Goal: Task Accomplishment & Management: Manage account settings

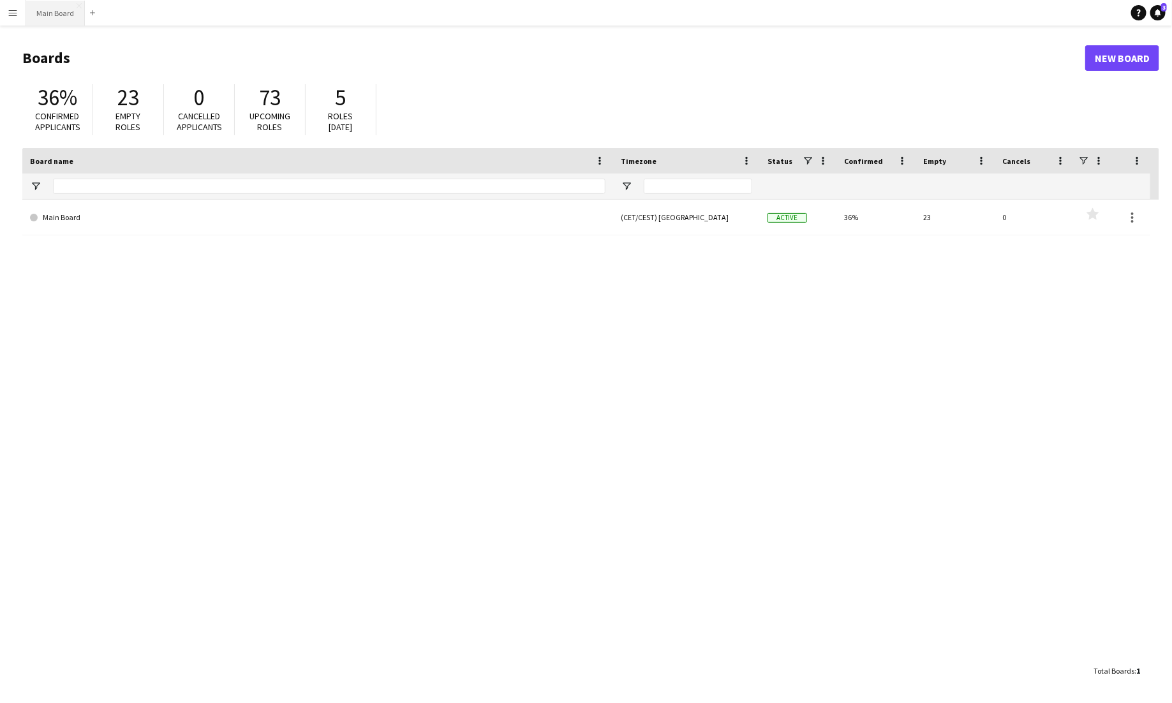
click at [45, 12] on button "Main Board Close" at bounding box center [55, 13] width 59 height 25
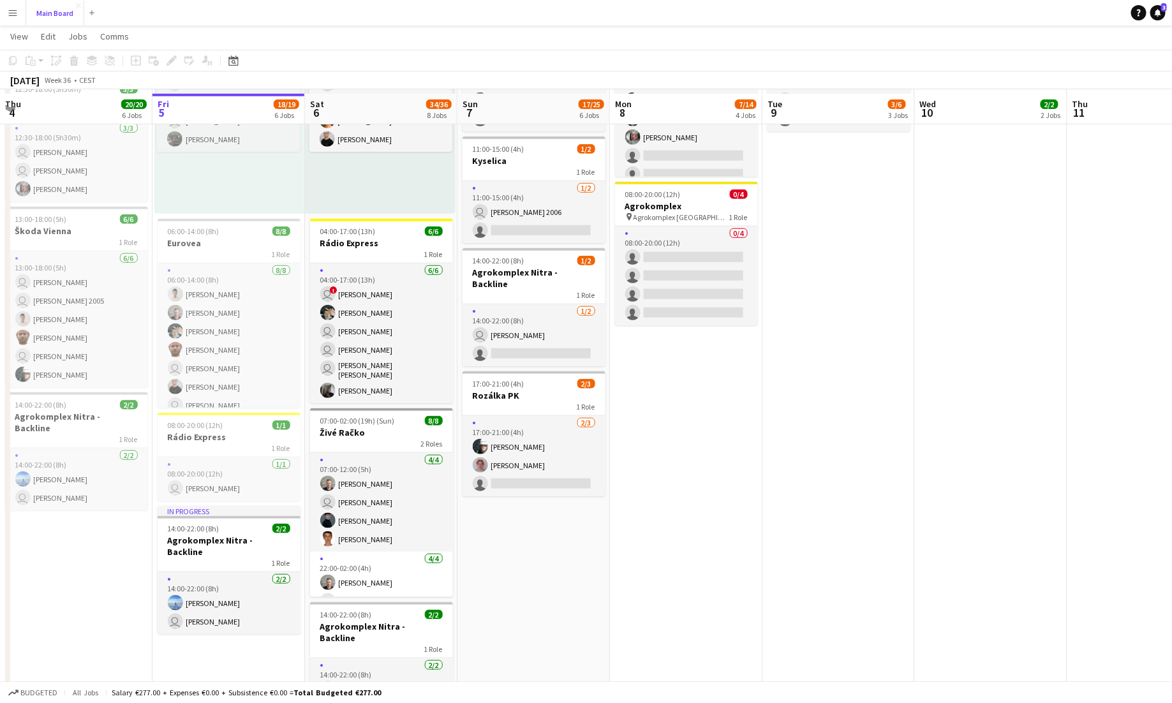
scroll to position [431, 0]
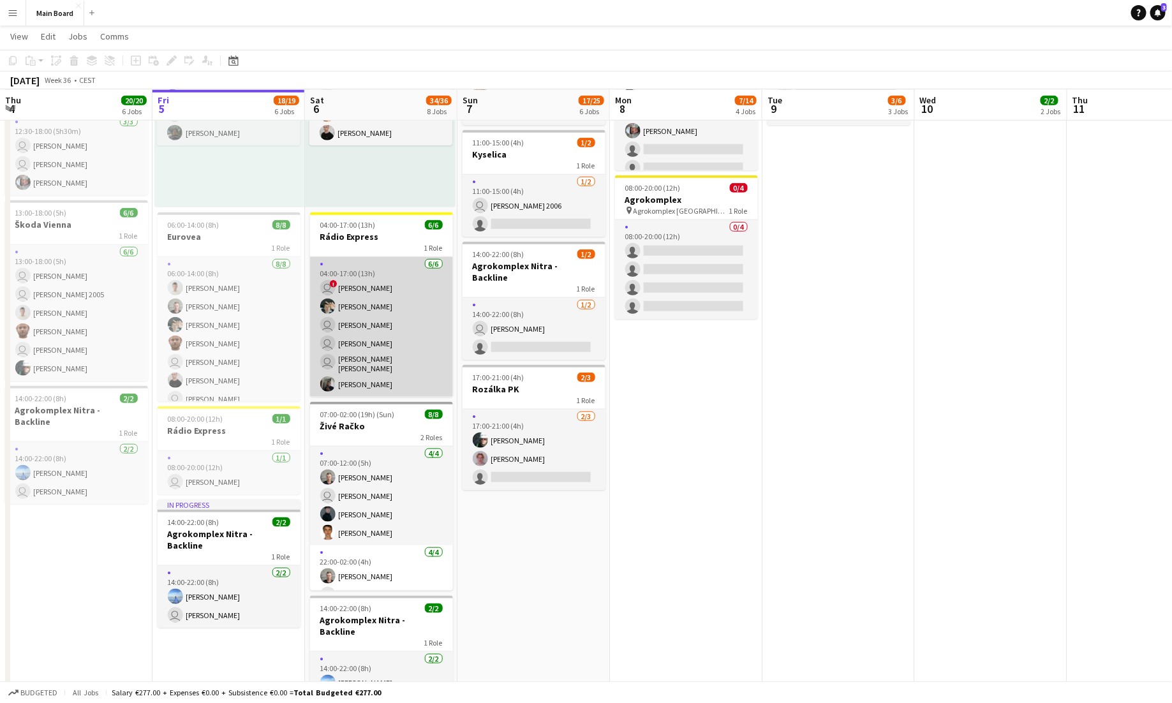
click at [408, 324] on app-card-role "[DATE] 04:00-17:00 (13h) user ! [PERSON_NAME] [PERSON_NAME] user [PERSON_NAME] …" at bounding box center [381, 327] width 143 height 140
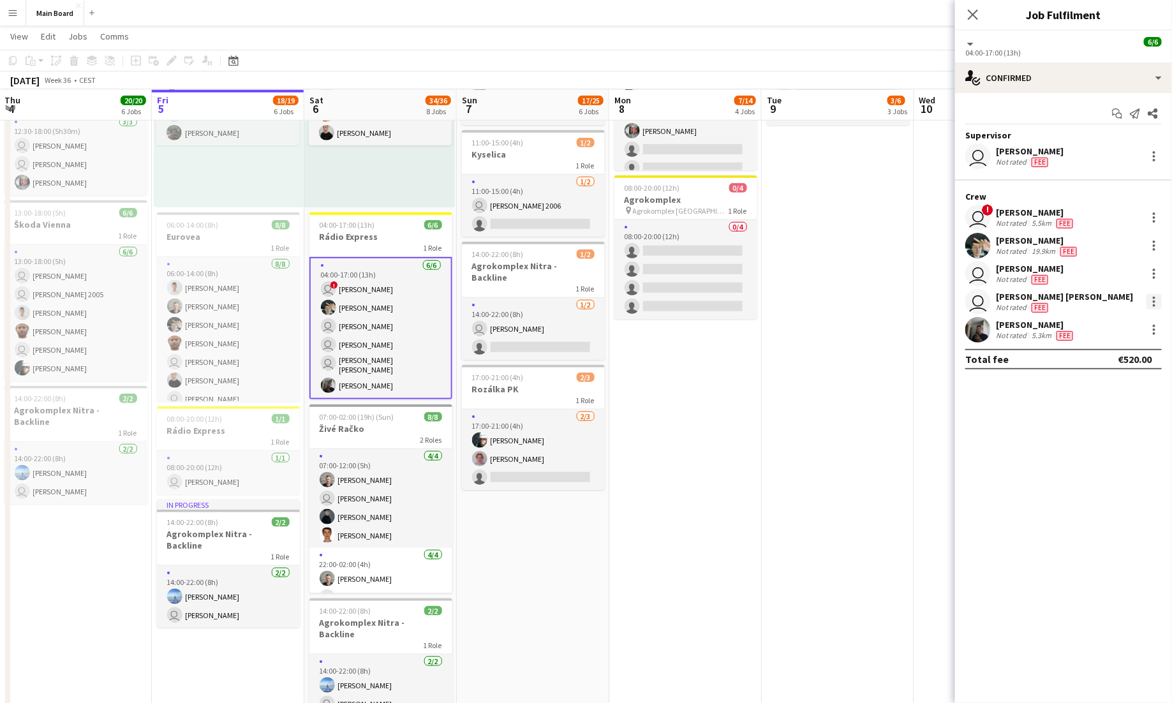
click at [732, 294] on div at bounding box center [1153, 301] width 15 height 15
click at [732, 456] on button "Remove" at bounding box center [1113, 448] width 100 height 31
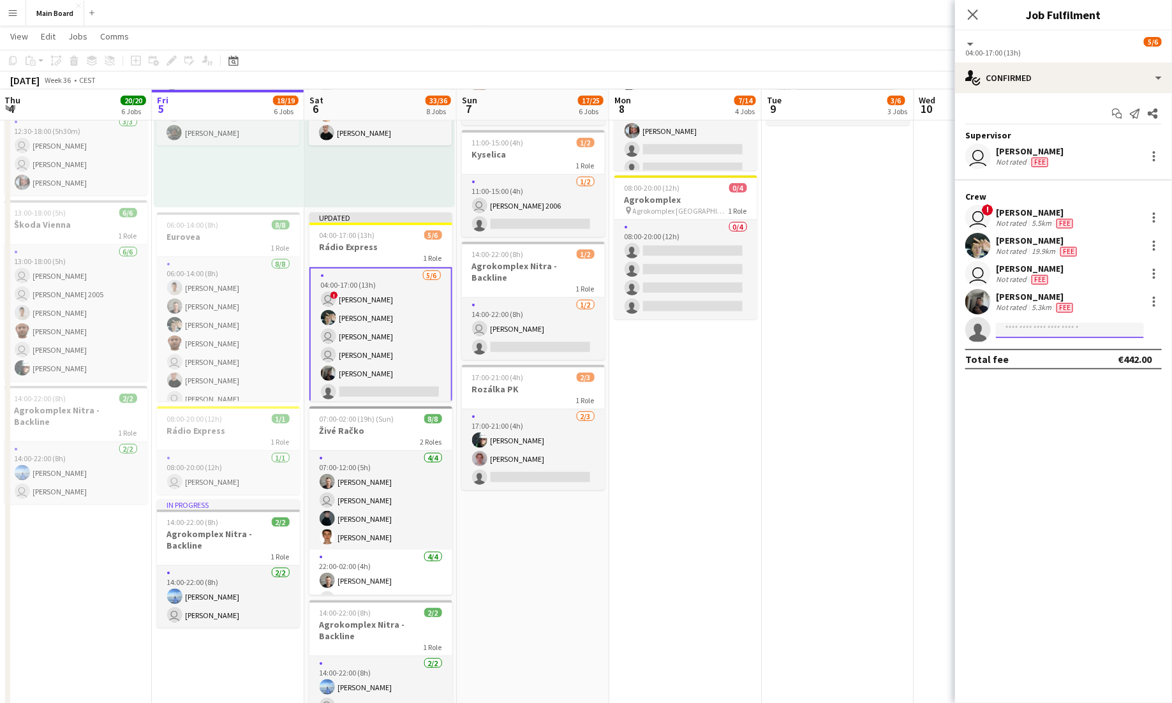
click at [732, 329] on input at bounding box center [1070, 330] width 148 height 15
type input "*****"
click at [732, 458] on mat-expansion-panel "check Confirmed Start chat Send notification Share Supervisor user [PERSON_NAME…" at bounding box center [1063, 398] width 217 height 610
click at [732, 13] on icon "Close pop-in" at bounding box center [973, 14] width 12 height 12
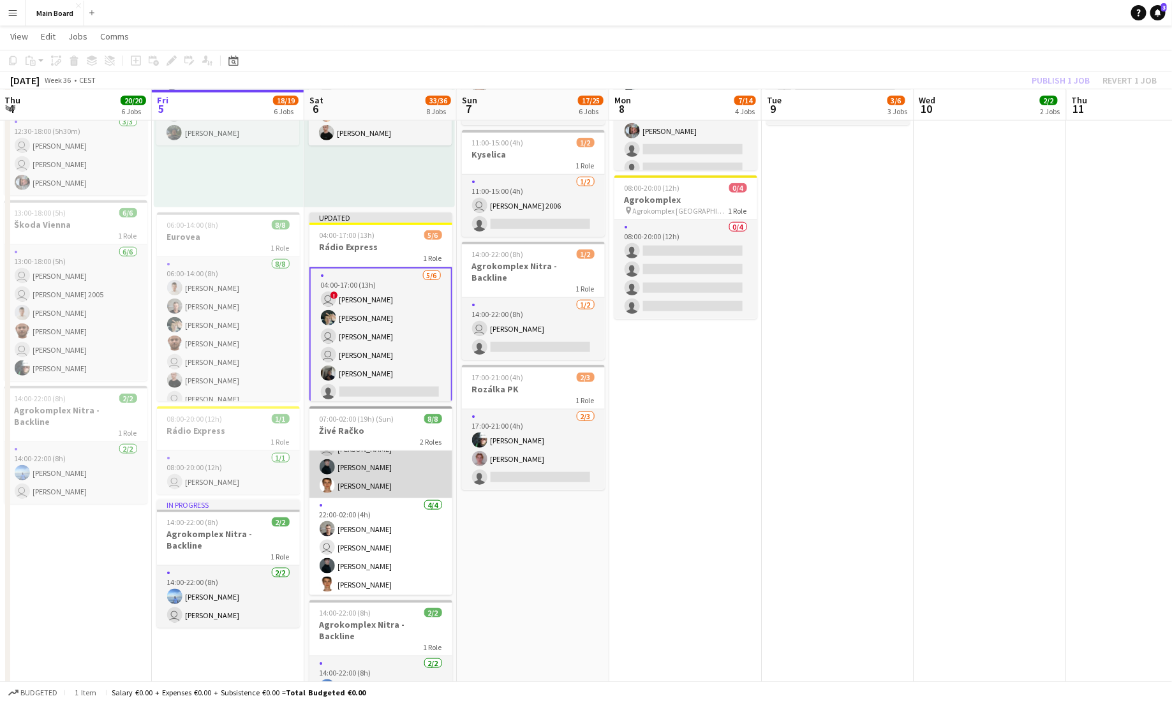
click at [401, 480] on app-card-role "[DATE] 07:00-12:00 (5h) [PERSON_NAME] user [PERSON_NAME] [PERSON_NAME] [PERSON_…" at bounding box center [380, 448] width 143 height 99
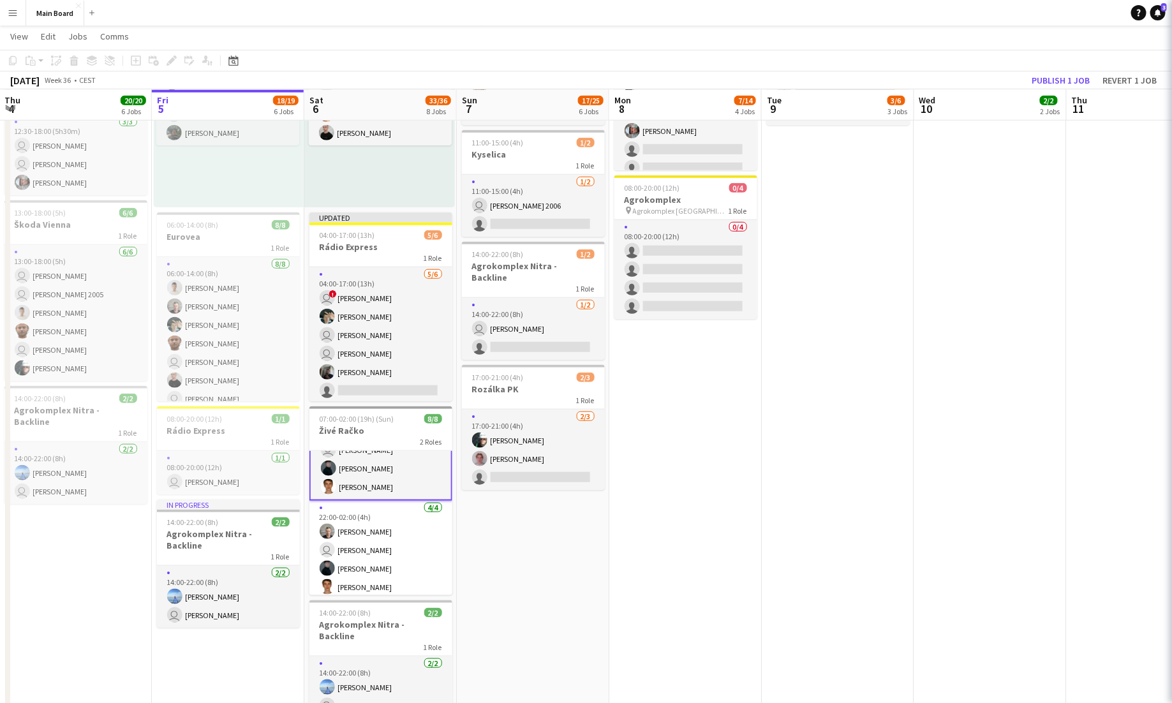
scroll to position [53, 0]
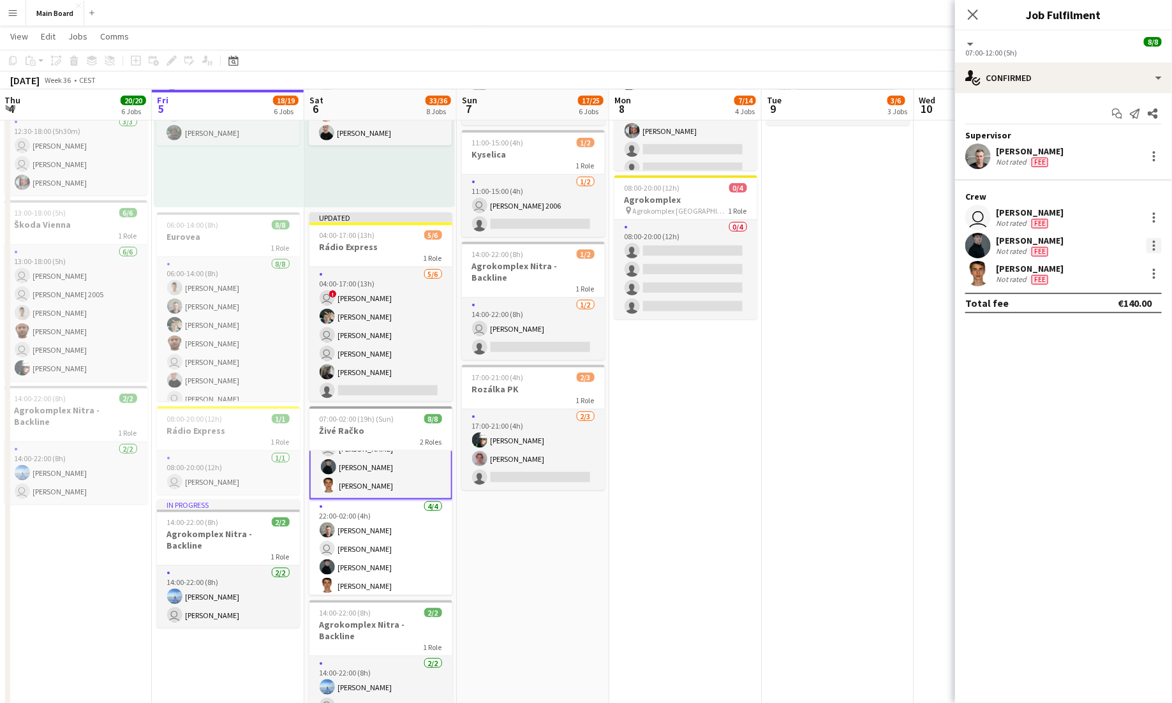
click at [732, 249] on div at bounding box center [1154, 249] width 3 height 3
click at [732, 392] on span "Remove" at bounding box center [1112, 390] width 79 height 11
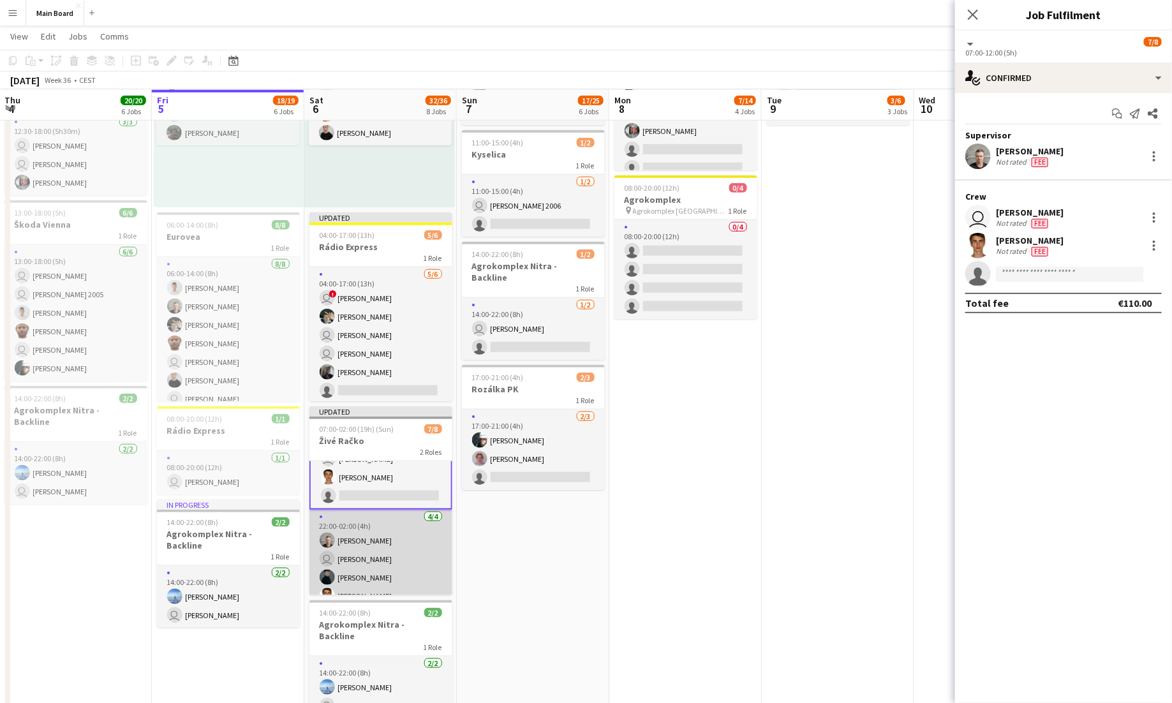
click at [431, 521] on app-card-role "[DATE] 22:00-02:00 (4h) [PERSON_NAME] user [PERSON_NAME] [PERSON_NAME] [PERSON_…" at bounding box center [380, 559] width 143 height 99
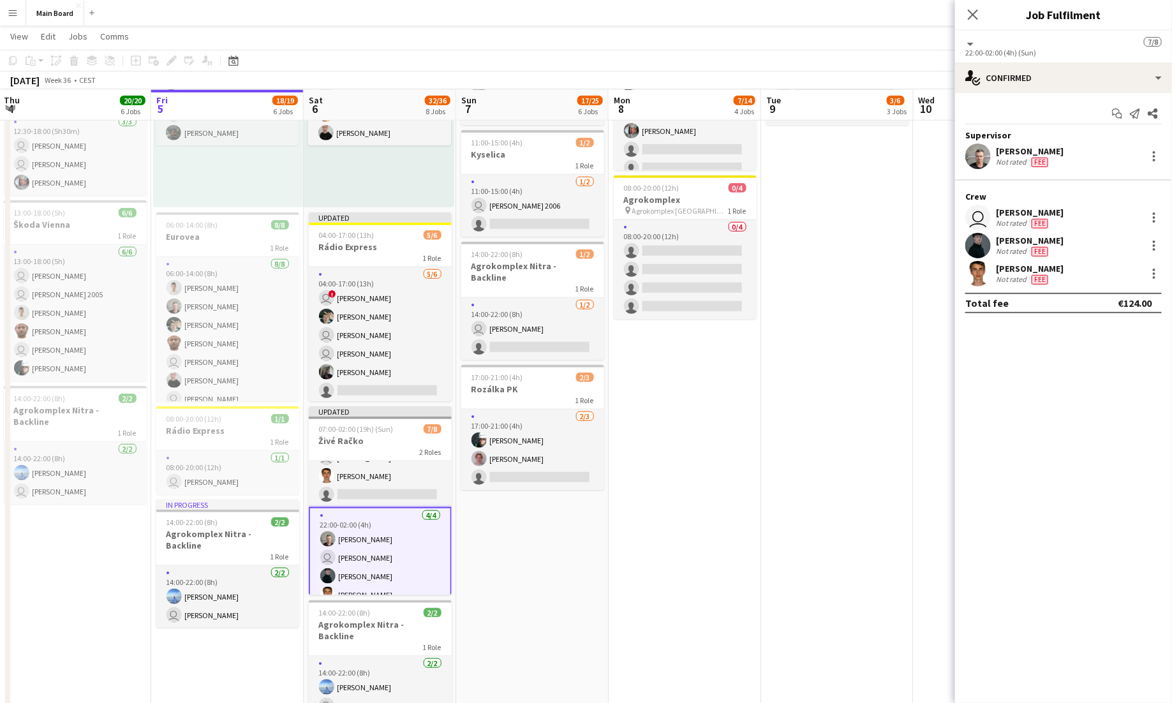
scroll to position [52, 0]
click at [732, 244] on div at bounding box center [1153, 245] width 15 height 15
click at [732, 392] on span "Remove" at bounding box center [1092, 390] width 38 height 11
click at [732, 6] on app-icon "Close pop-in" at bounding box center [973, 15] width 19 height 19
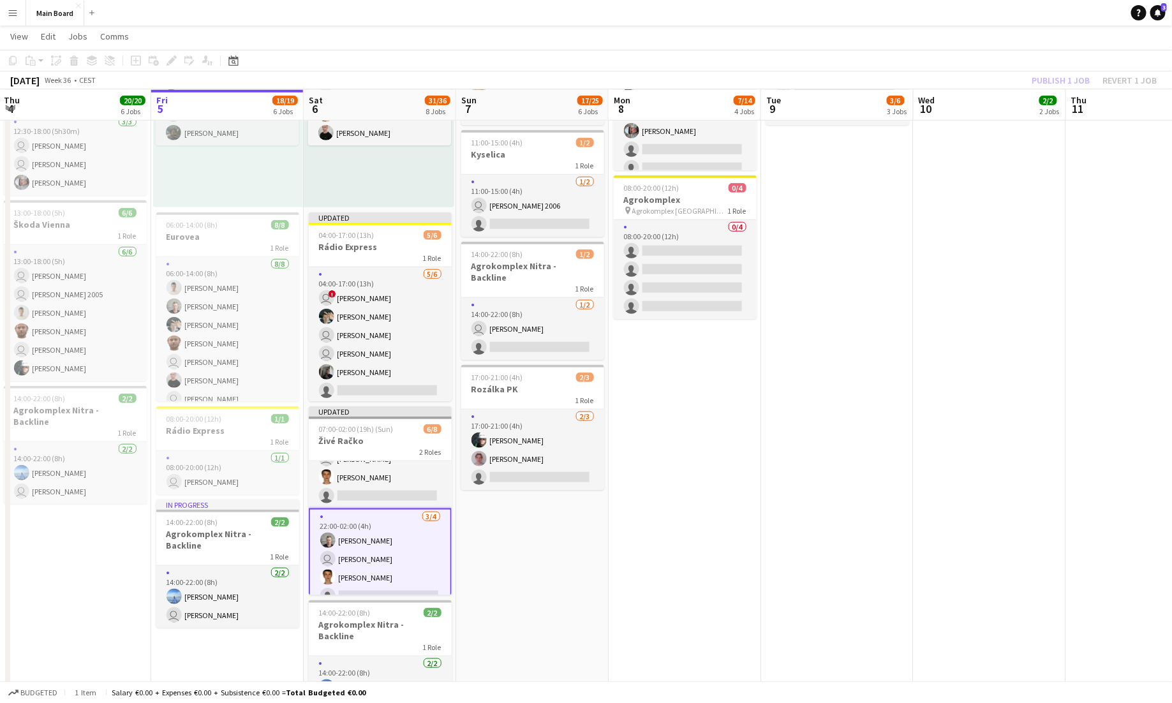
click at [732, 79] on div "Publish 1 job Revert 1 job" at bounding box center [1094, 80] width 156 height 17
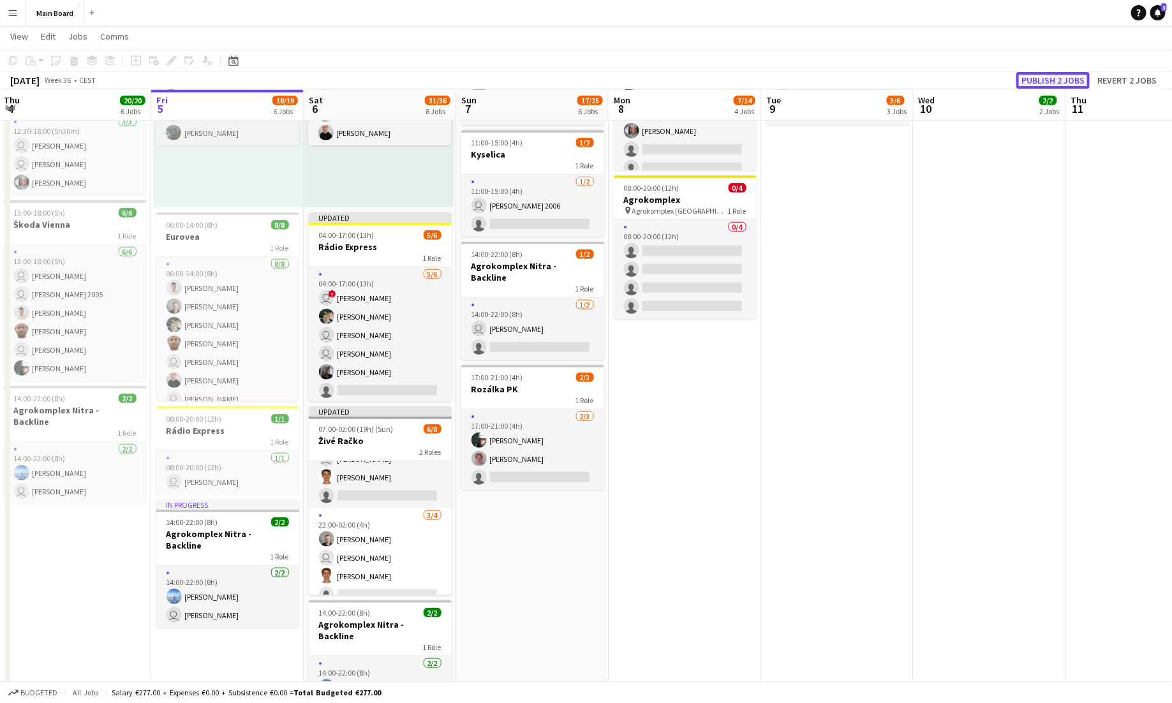
click at [732, 78] on button "Publish 2 jobs" at bounding box center [1052, 80] width 73 height 17
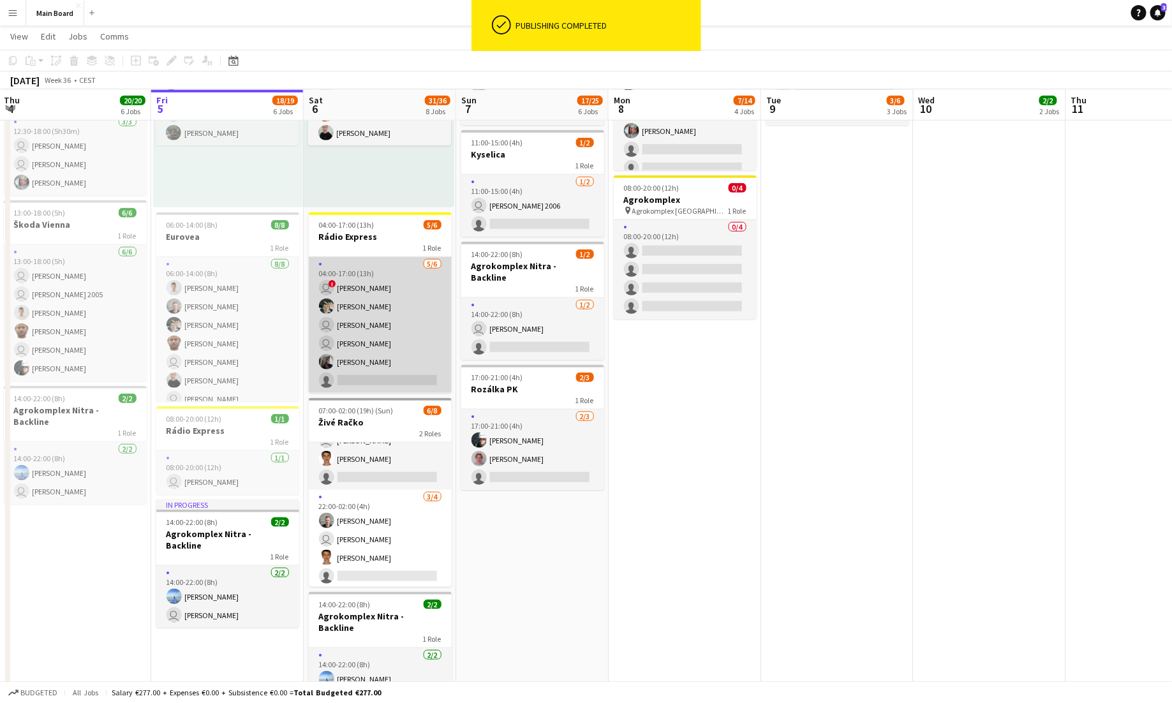
click at [415, 344] on app-card-role "[DATE] 04:00-17:00 (13h) user ! [PERSON_NAME] [PERSON_NAME] user [PERSON_NAME] …" at bounding box center [380, 325] width 143 height 136
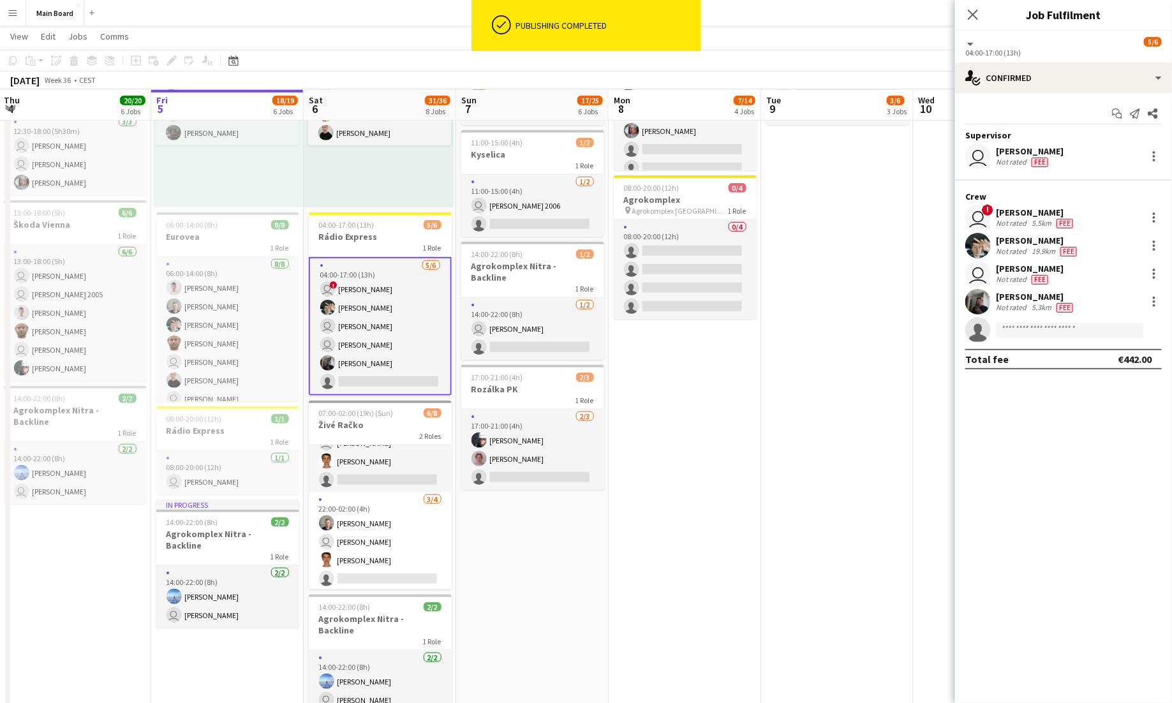
click at [732, 334] on form at bounding box center [1076, 330] width 171 height 16
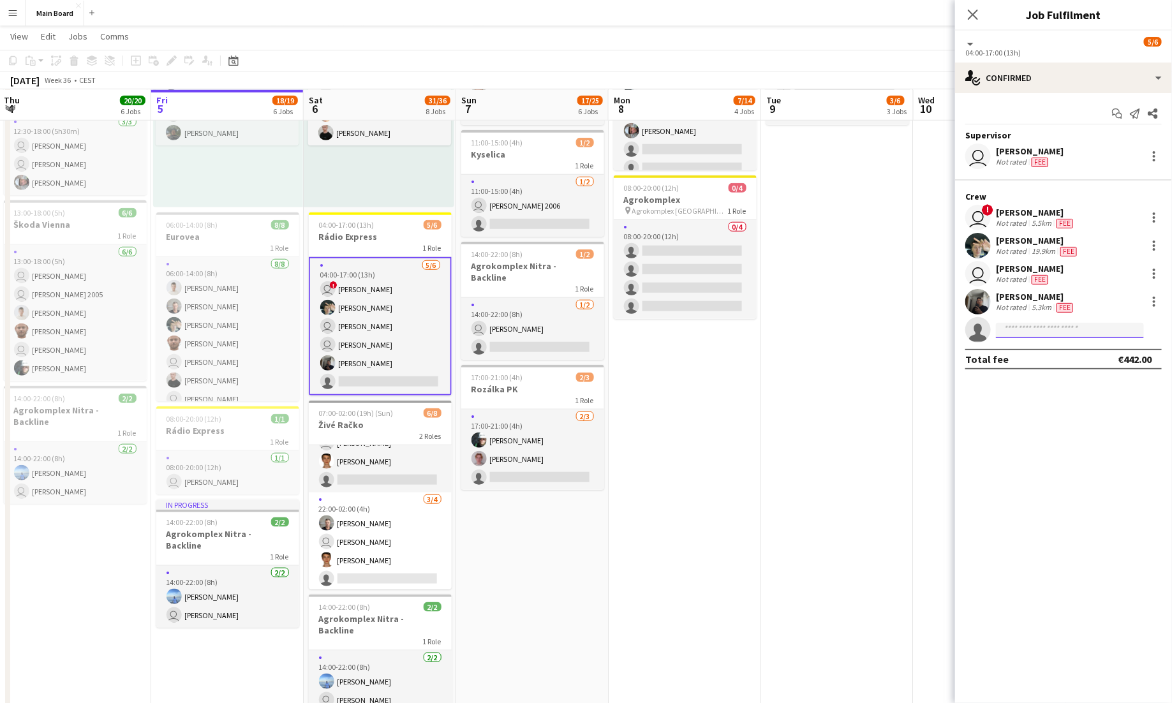
click at [732, 336] on input at bounding box center [1070, 330] width 148 height 15
type input "*****"
click at [732, 368] on span "[PHONE_NUMBER]" at bounding box center [1070, 368] width 128 height 10
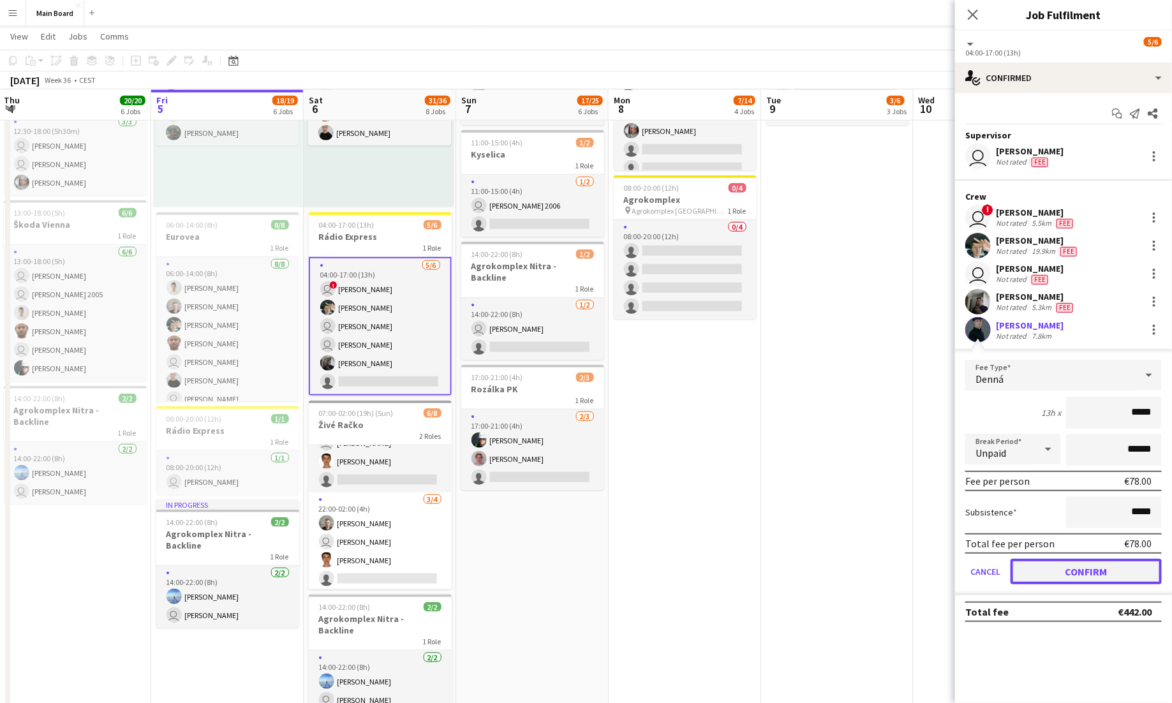
click at [732, 577] on button "Confirm" at bounding box center [1086, 572] width 151 height 26
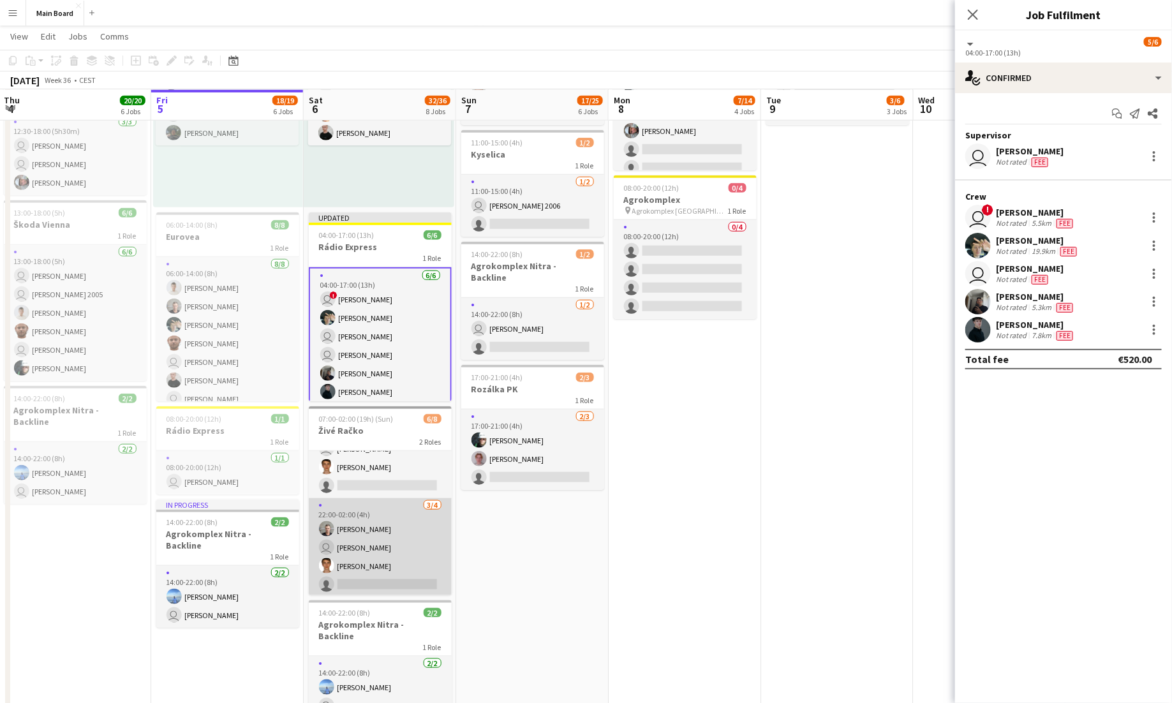
scroll to position [0, 0]
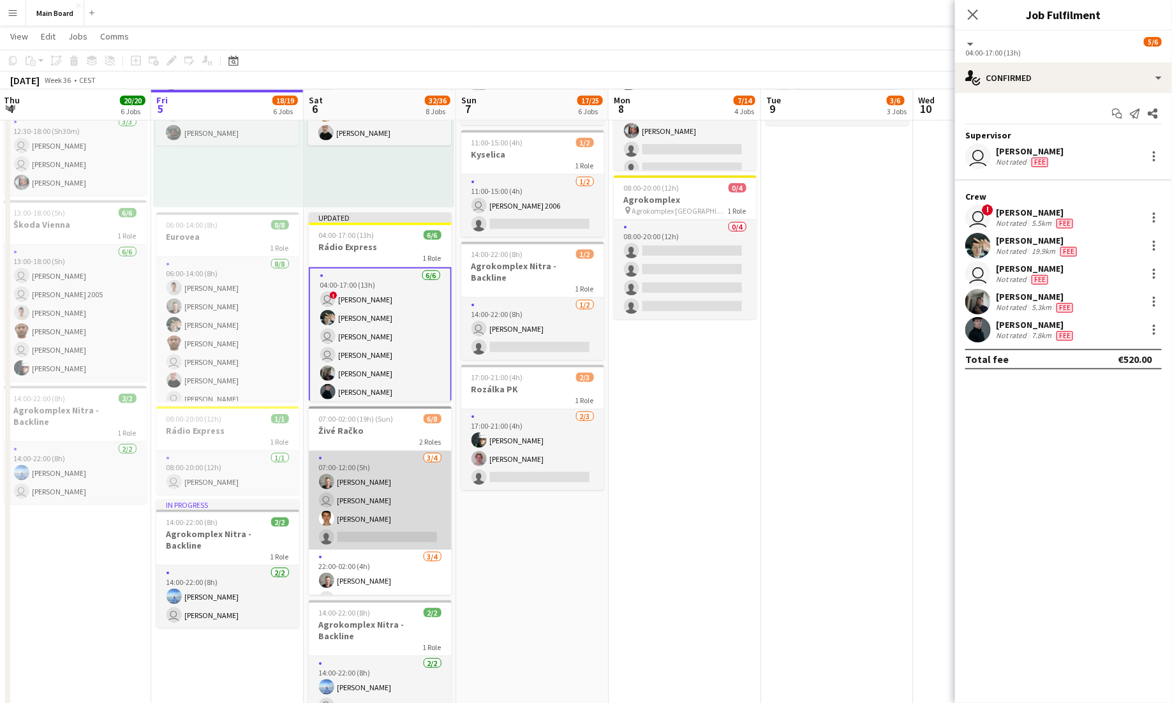
click at [410, 495] on app-card-role "[DATE] 07:00-12:00 (5h) [PERSON_NAME] user [PERSON_NAME] [PERSON_NAME] single-n…" at bounding box center [380, 500] width 143 height 99
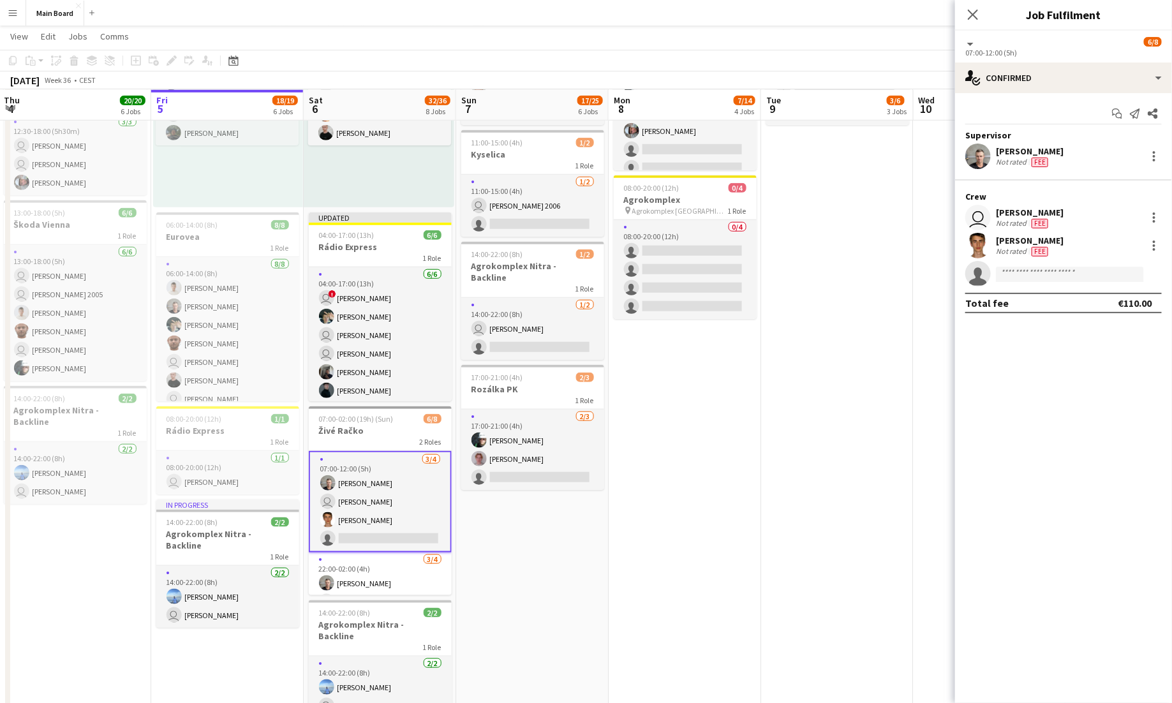
click at [732, 281] on app-invite-slot "single-neutral-actions" at bounding box center [1063, 274] width 217 height 26
click at [732, 278] on input at bounding box center [1070, 274] width 148 height 15
type input "***"
click at [732, 289] on span "[PERSON_NAME] [PERSON_NAME]" at bounding box center [1050, 291] width 88 height 11
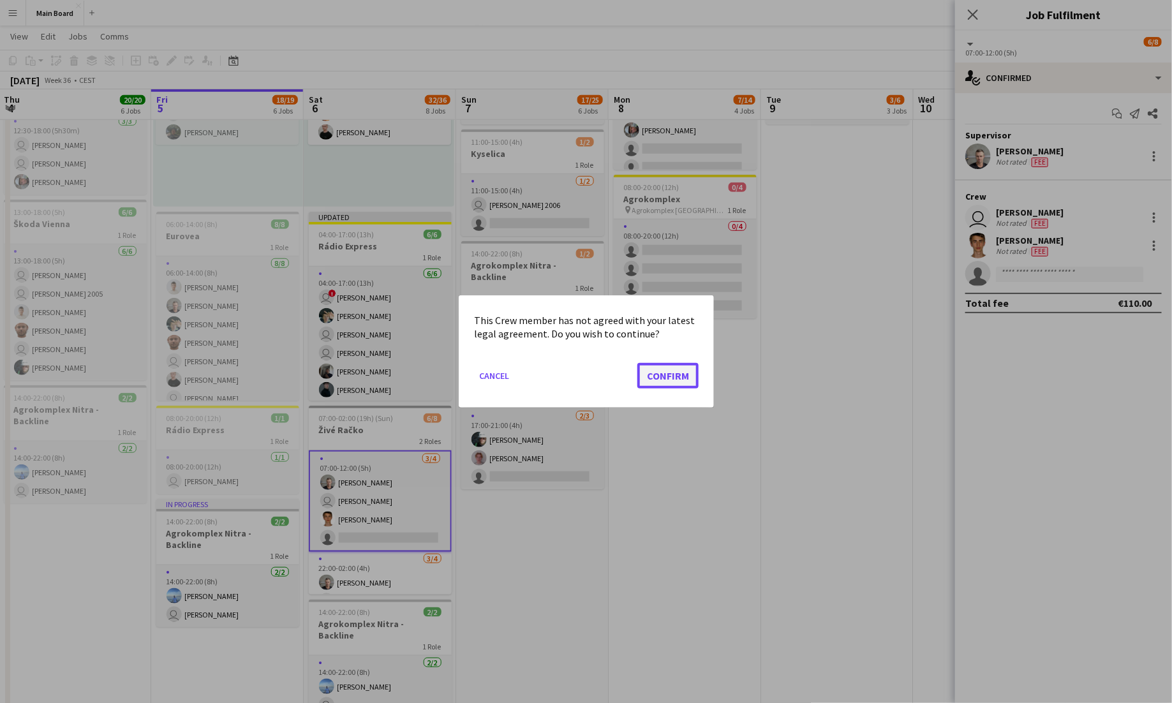
click at [670, 370] on button "Confirm" at bounding box center [667, 376] width 61 height 26
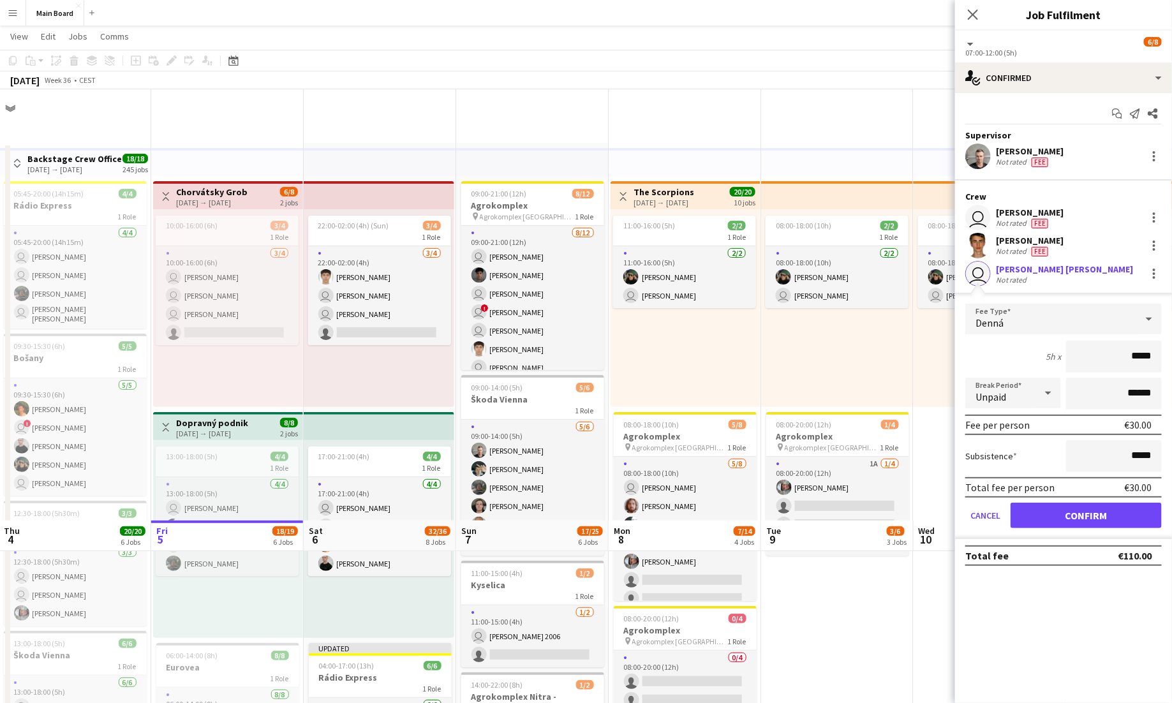
scroll to position [431, 0]
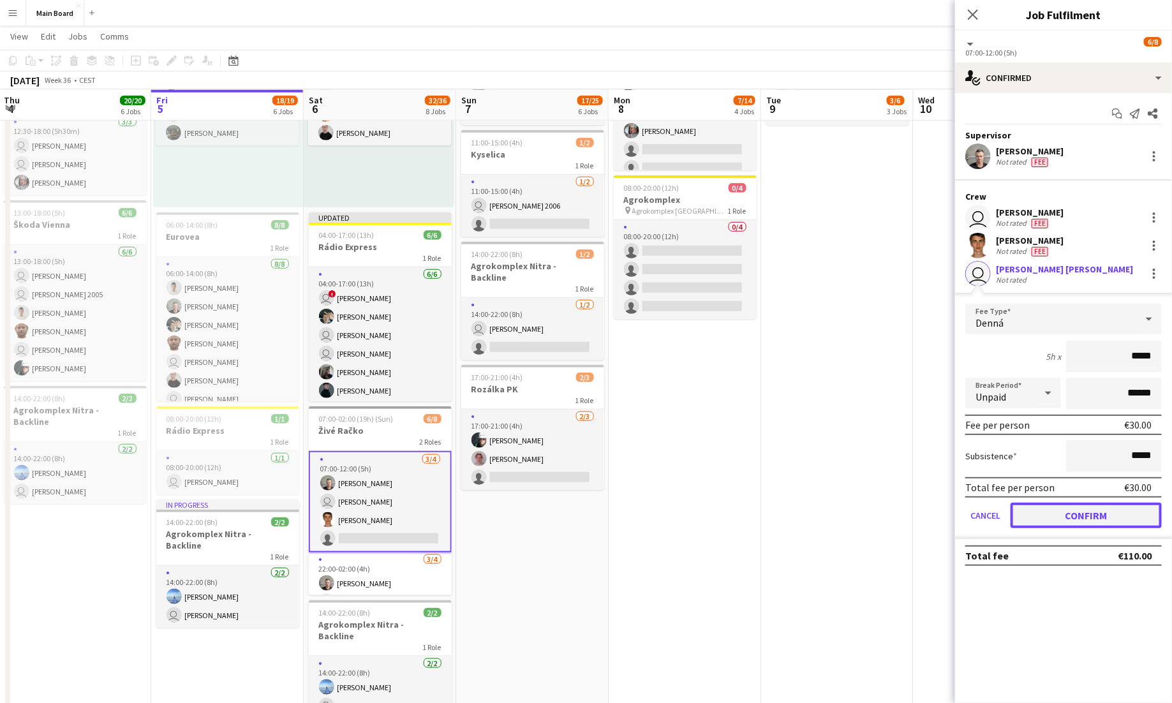
click at [732, 508] on button "Confirm" at bounding box center [1086, 516] width 151 height 26
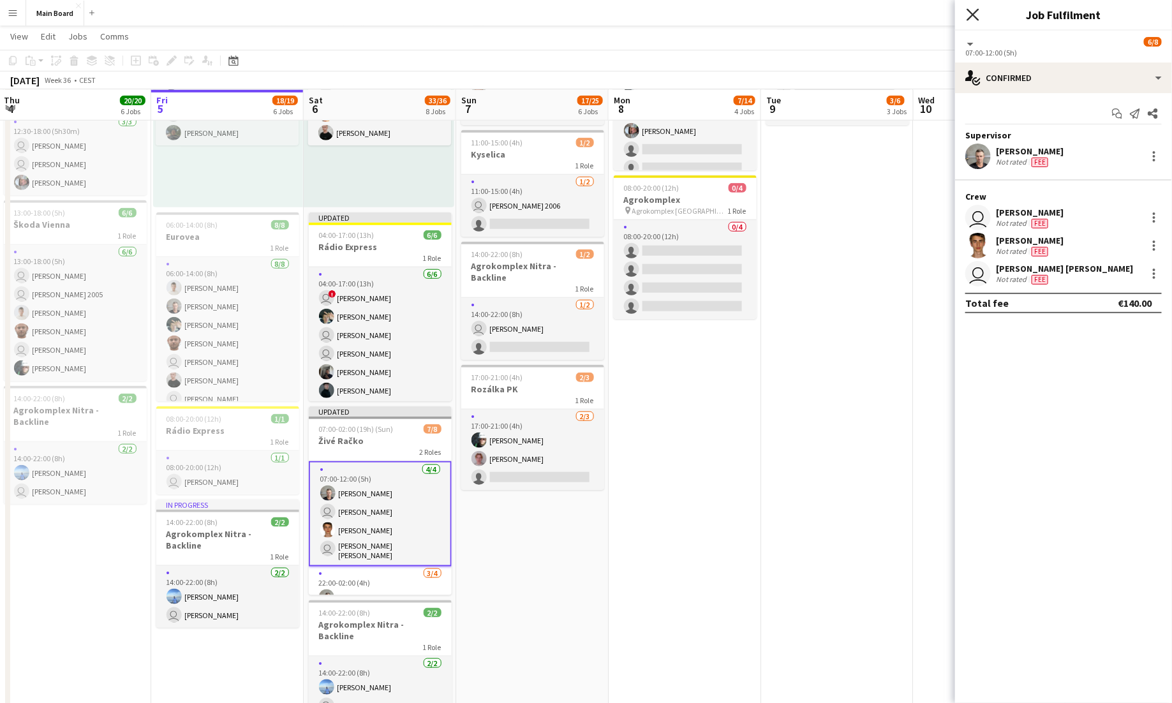
click at [732, 14] on icon "Close pop-in" at bounding box center [973, 14] width 12 height 12
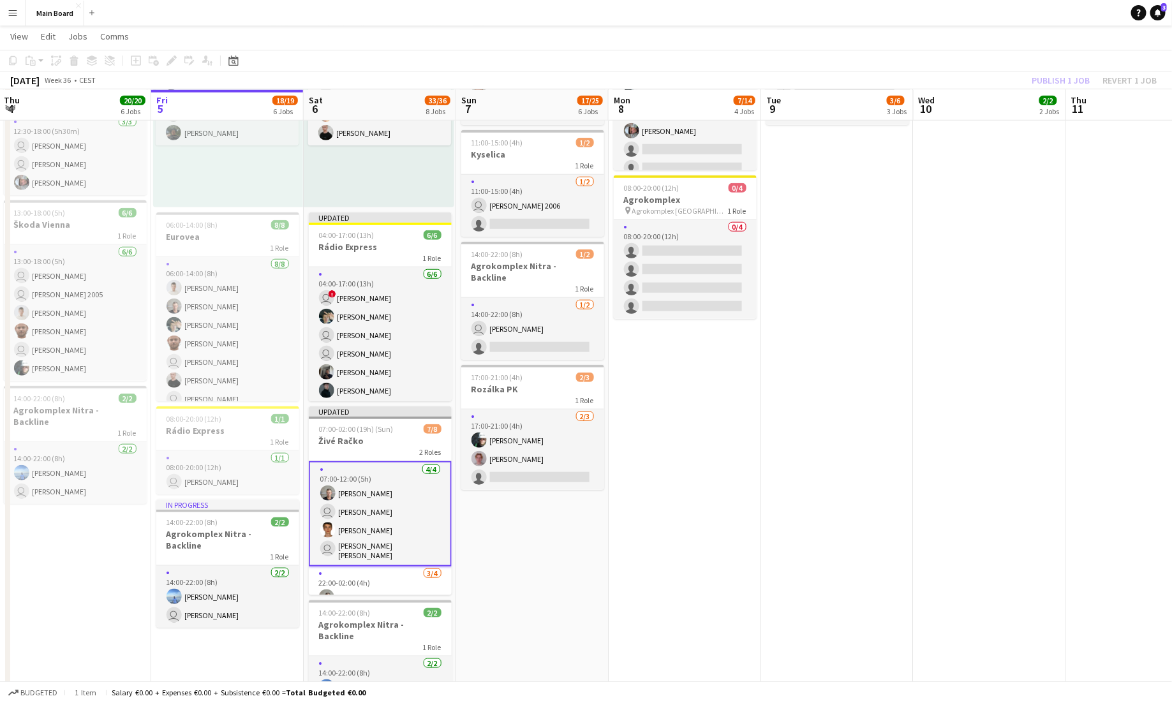
scroll to position [66, 0]
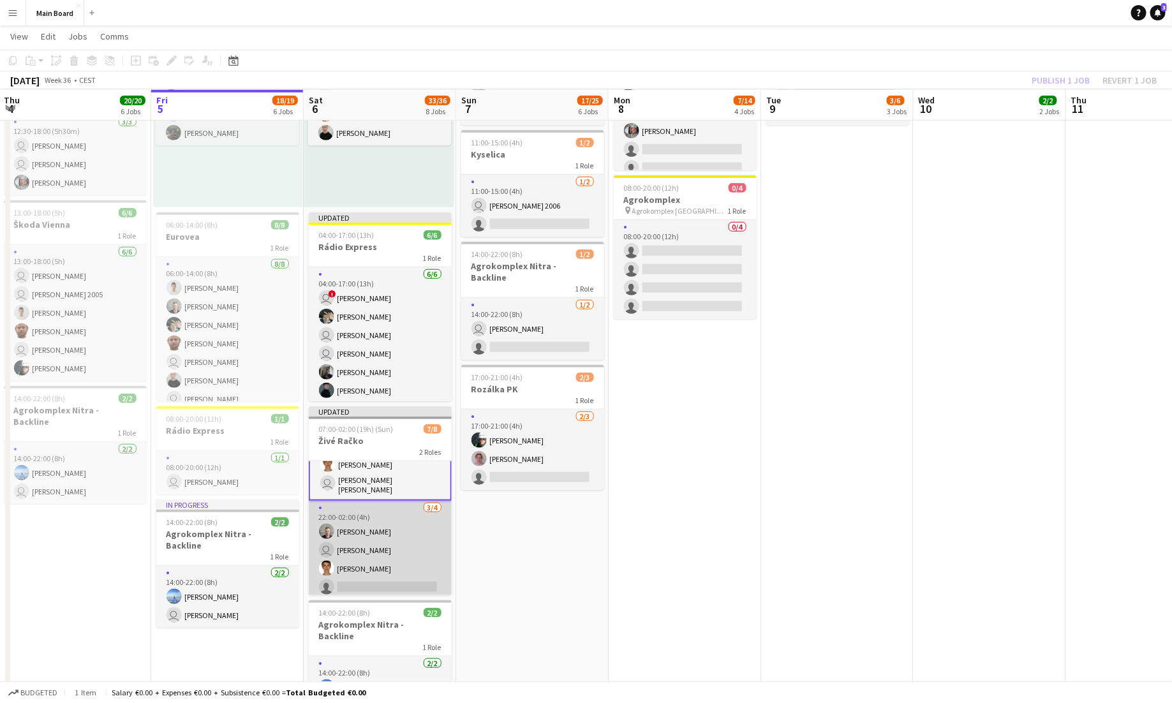
click at [396, 515] on app-card-role "[DATE] 22:00-02:00 (4h) [PERSON_NAME] user [PERSON_NAME] [PERSON_NAME] single-n…" at bounding box center [380, 550] width 143 height 99
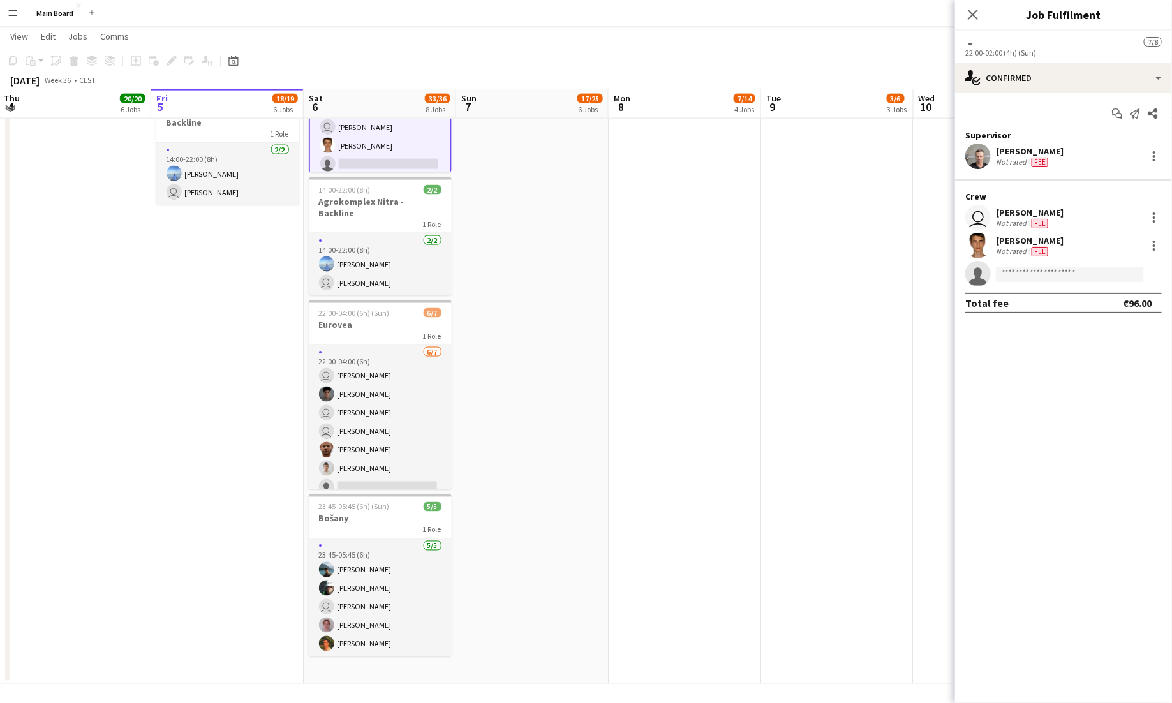
scroll to position [856, 0]
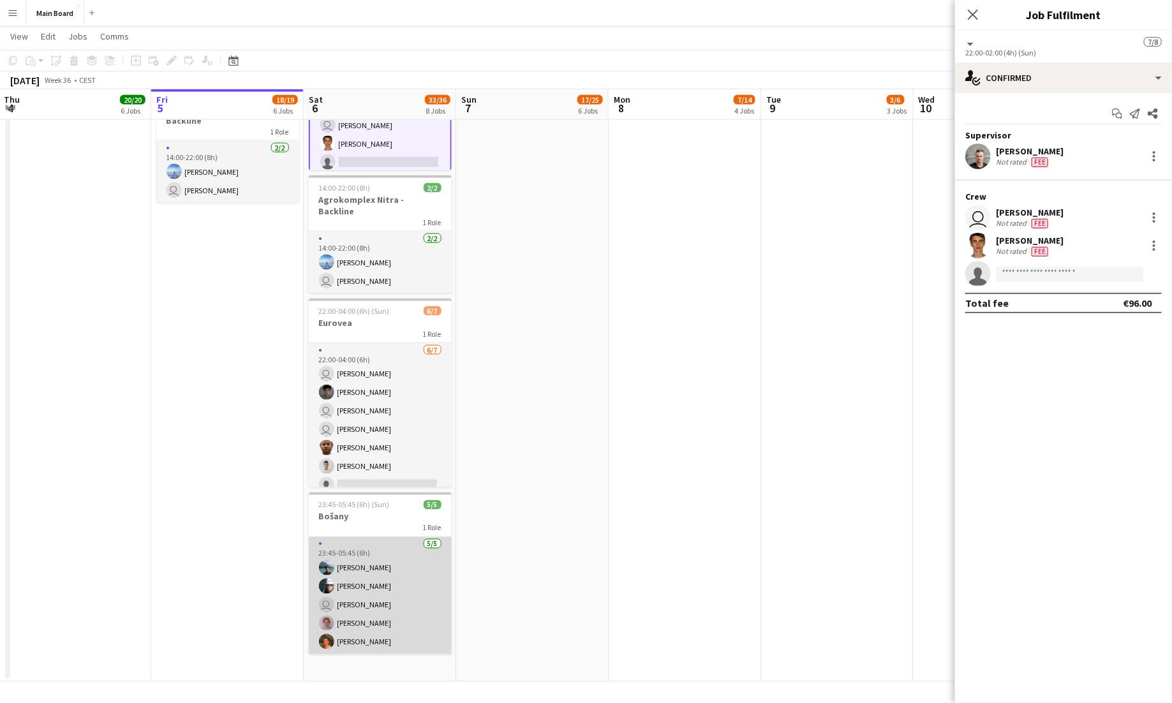
click at [377, 574] on app-card-role "[DATE] 23:45-05:45 (6h) [PERSON_NAME] [PERSON_NAME] user [PERSON_NAME] [PERSON_…" at bounding box center [380, 595] width 143 height 117
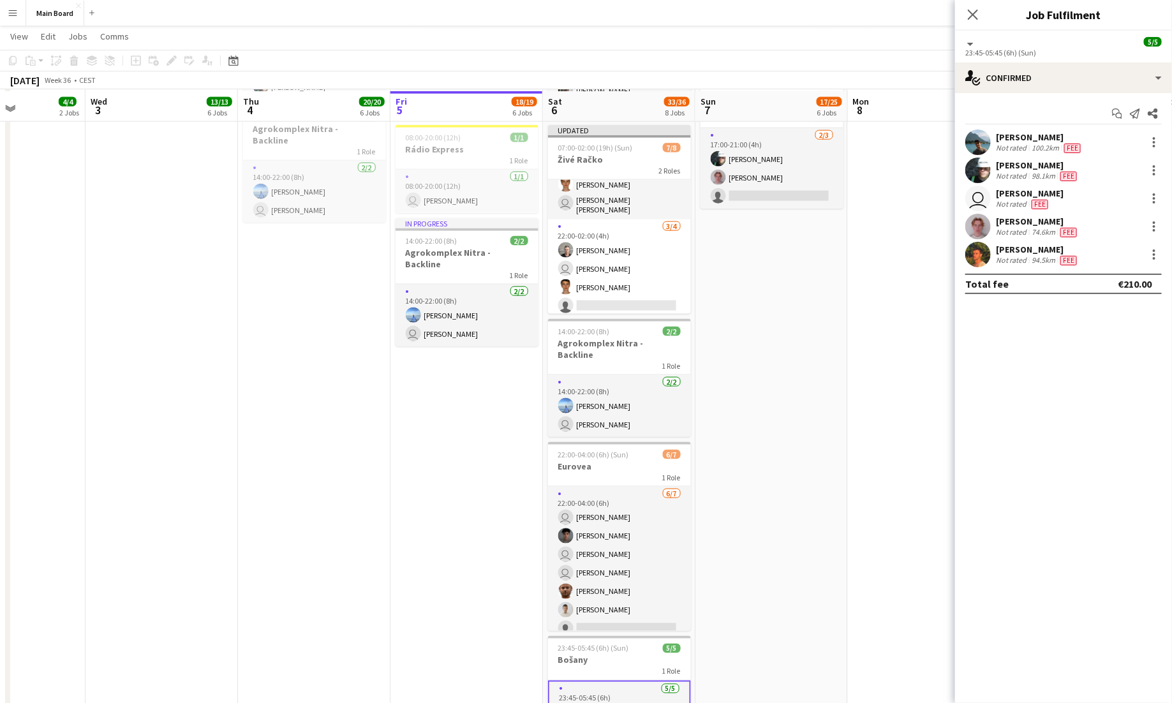
scroll to position [715, 0]
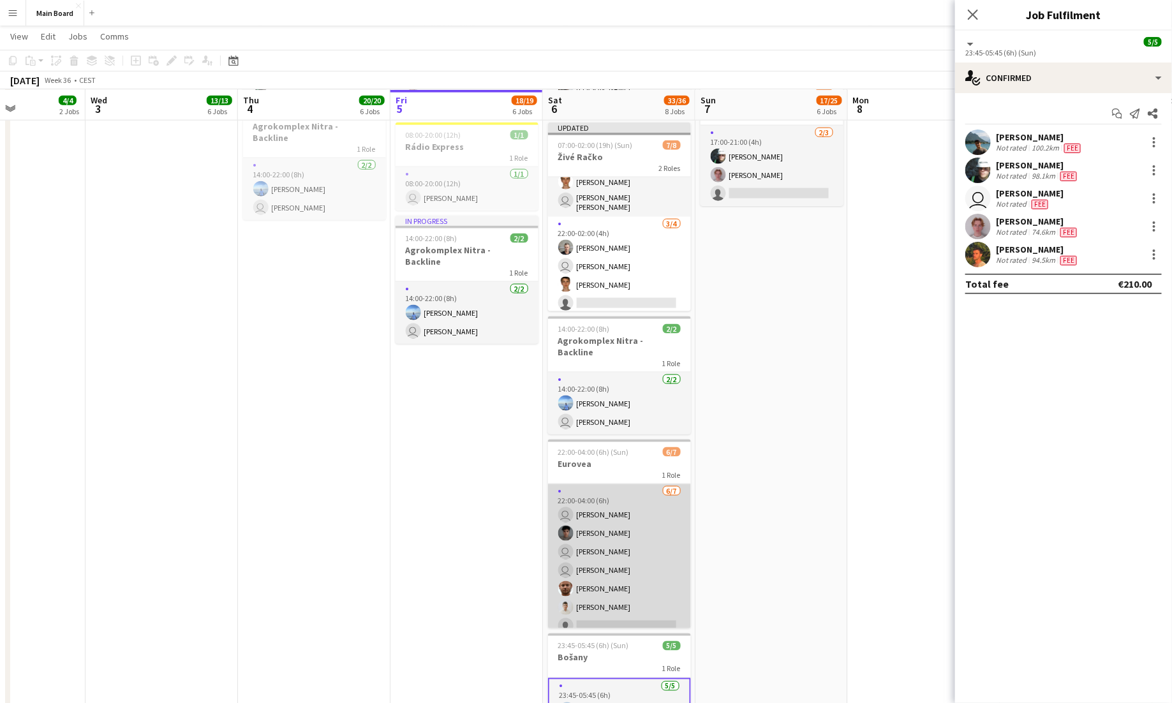
click at [613, 523] on app-card-role "[DATE] 22:00-04:00 (6h) user [PERSON_NAME] [PERSON_NAME] user [PERSON_NAME] use…" at bounding box center [619, 561] width 143 height 154
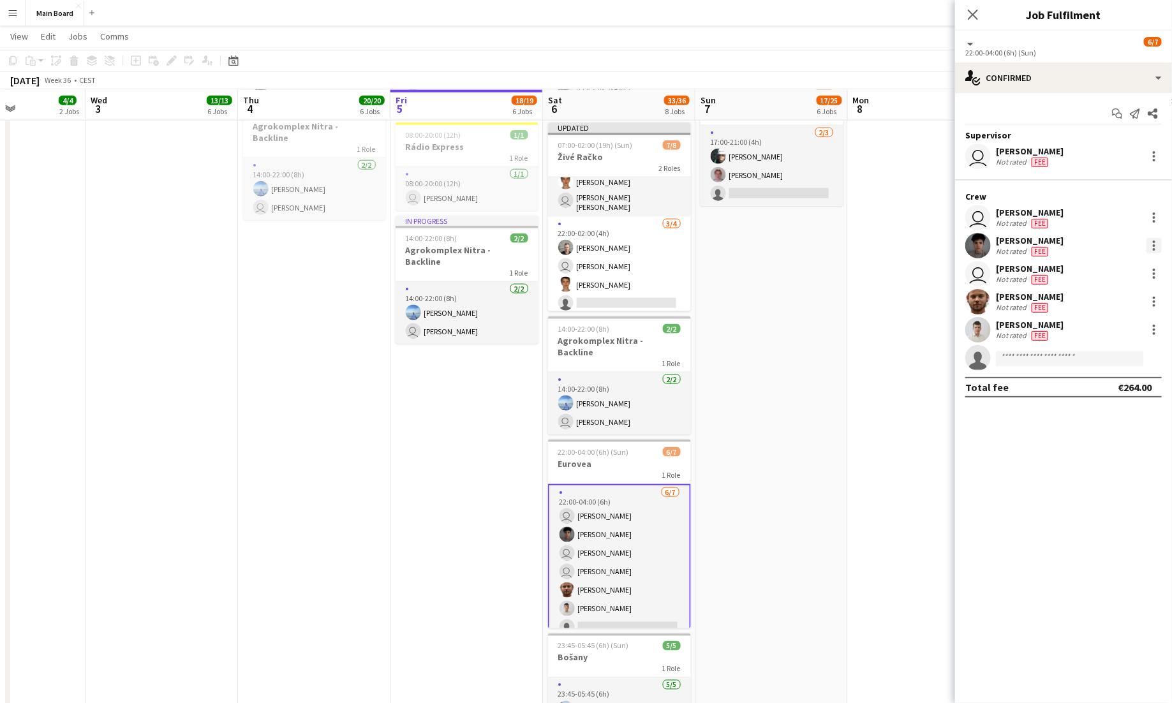
click at [732, 246] on div at bounding box center [1153, 245] width 15 height 15
click at [732, 390] on span "Remove" at bounding box center [1092, 390] width 38 height 11
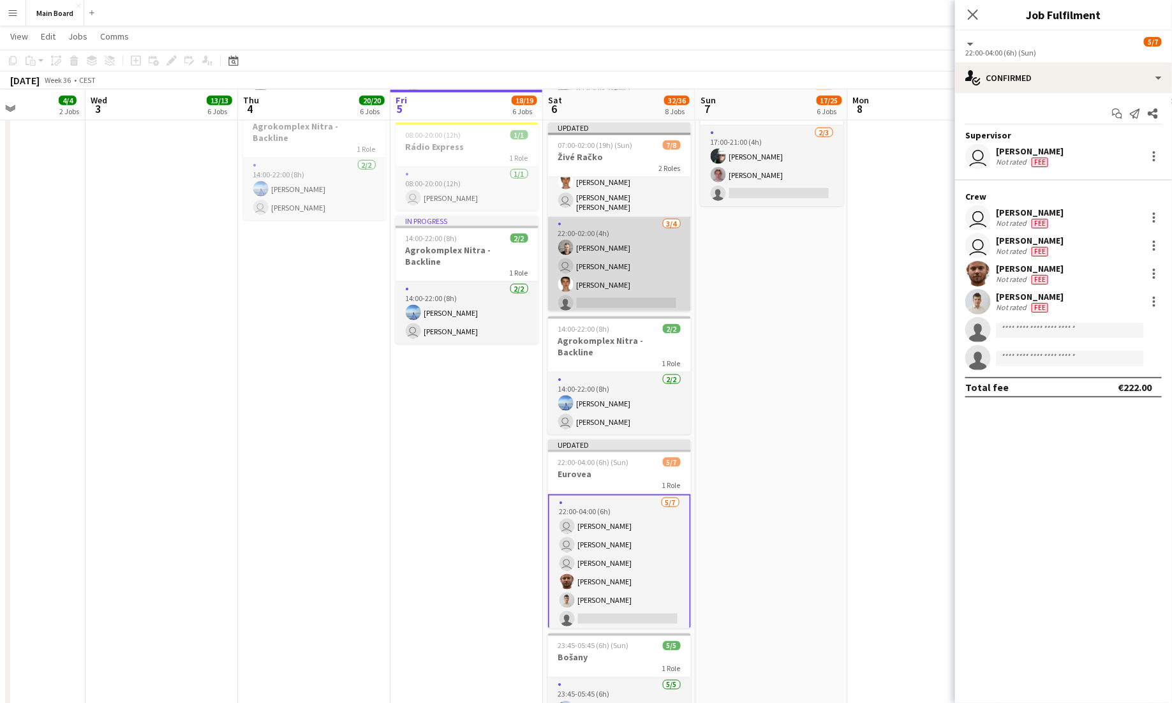
click at [666, 298] on app-card-role "[DATE] 22:00-02:00 (4h) [PERSON_NAME] user [PERSON_NAME] [PERSON_NAME] single-n…" at bounding box center [619, 266] width 143 height 99
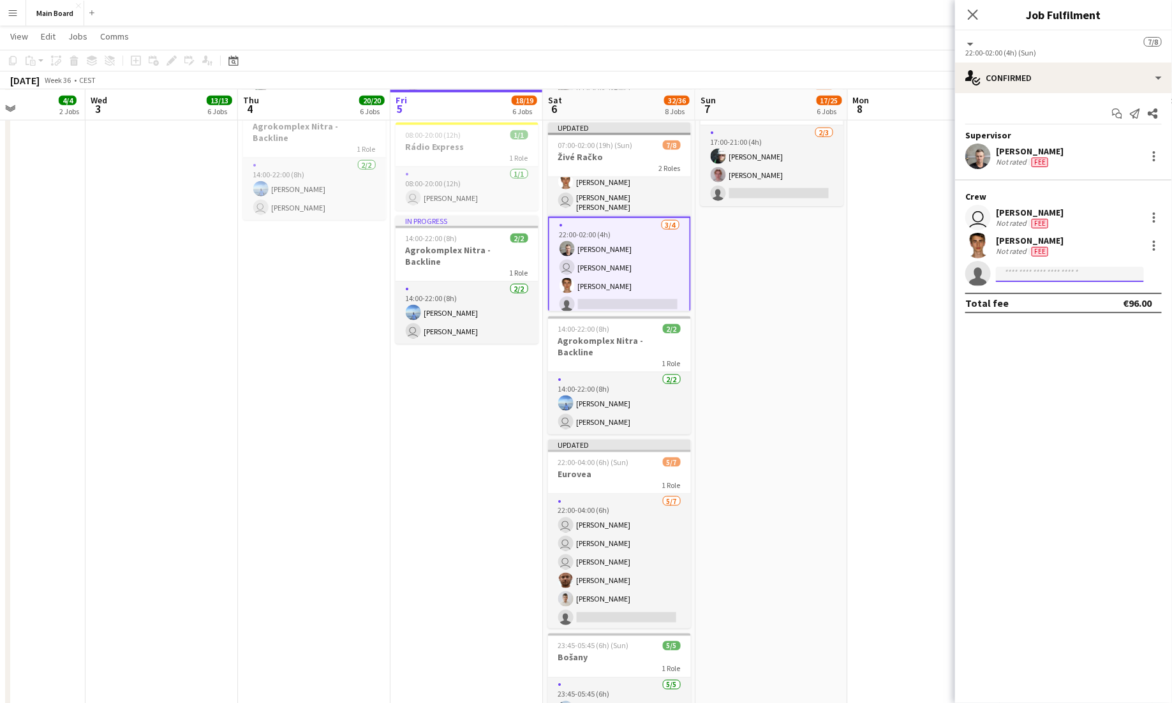
click at [732, 268] on input at bounding box center [1070, 274] width 148 height 15
type input "***"
click at [732, 299] on span "Busy with another job on Main Board." at bounding box center [1070, 302] width 128 height 11
click at [732, 276] on input at bounding box center [1070, 274] width 148 height 15
click at [732, 333] on app-date-cell "Toggle View The Scorpions [DATE] → [DATE] 20/20 10 jobs 11:00-16:00 (5h) 2/2 1 …" at bounding box center [924, 125] width 152 height 1395
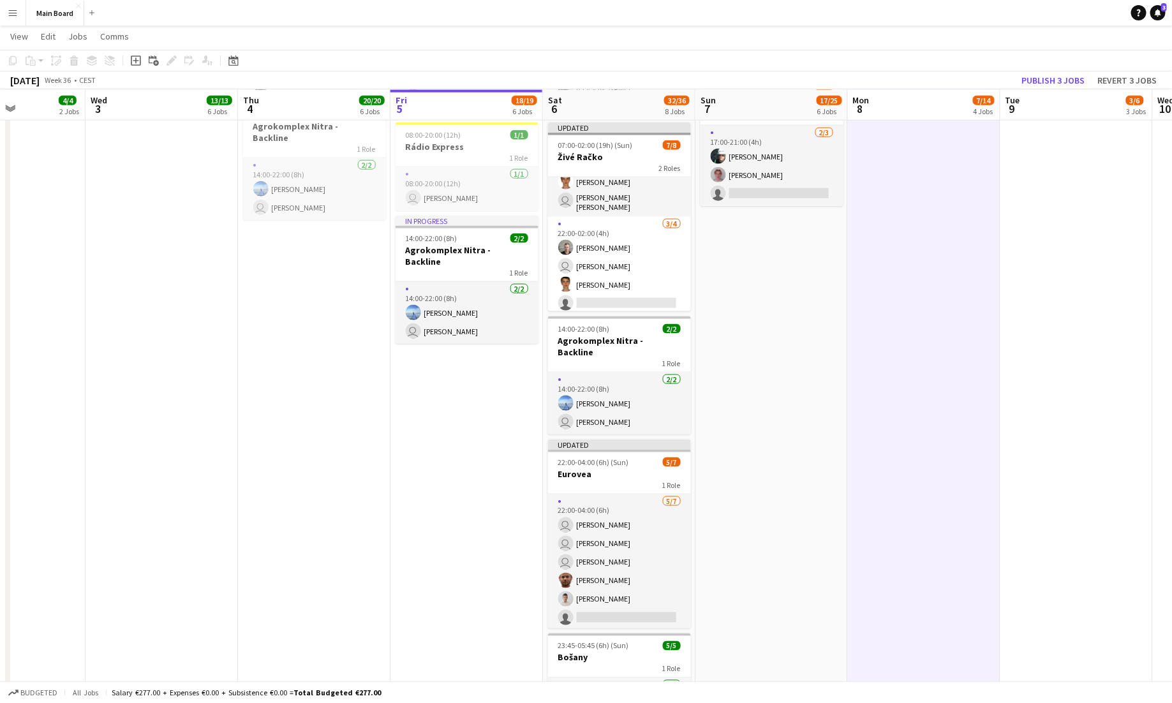
scroll to position [0, 373]
click at [732, 84] on button "Publish 3 jobs" at bounding box center [1052, 80] width 73 height 17
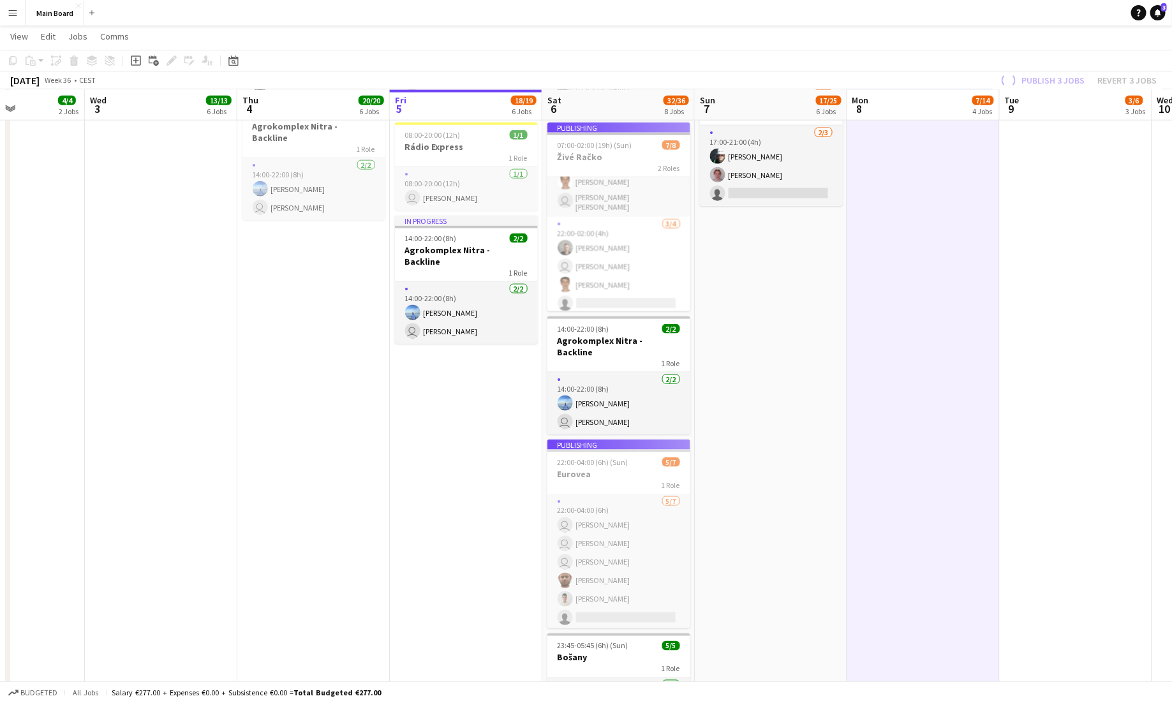
scroll to position [53, 0]
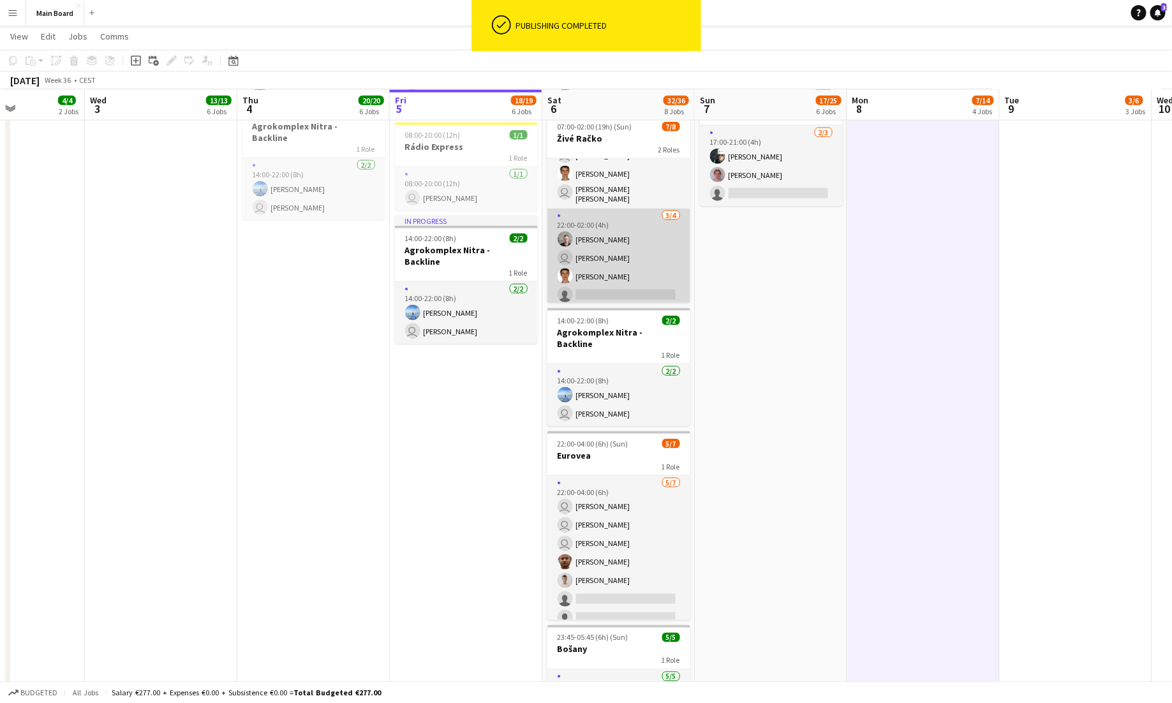
click at [638, 241] on app-card-role "[DATE] 22:00-02:00 (4h) [PERSON_NAME] user [PERSON_NAME] [PERSON_NAME] single-n…" at bounding box center [618, 258] width 143 height 99
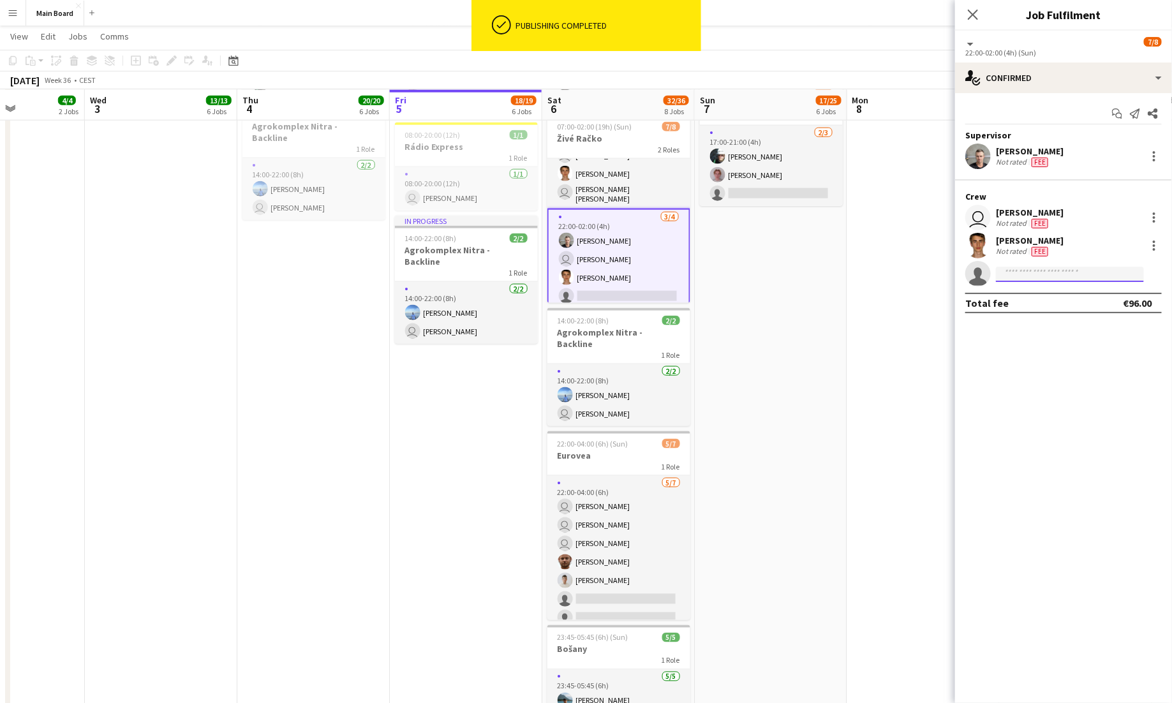
click at [732, 267] on input at bounding box center [1070, 274] width 148 height 15
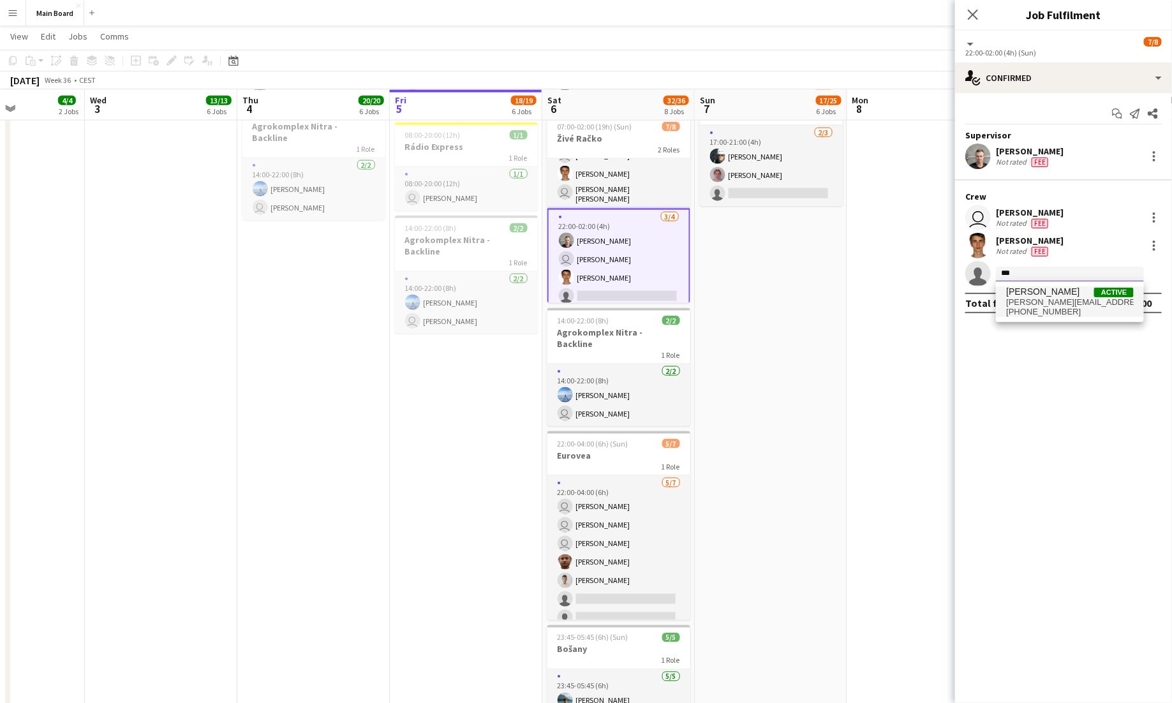
type input "***"
click at [732, 295] on span "[PERSON_NAME] Active" at bounding box center [1070, 291] width 128 height 11
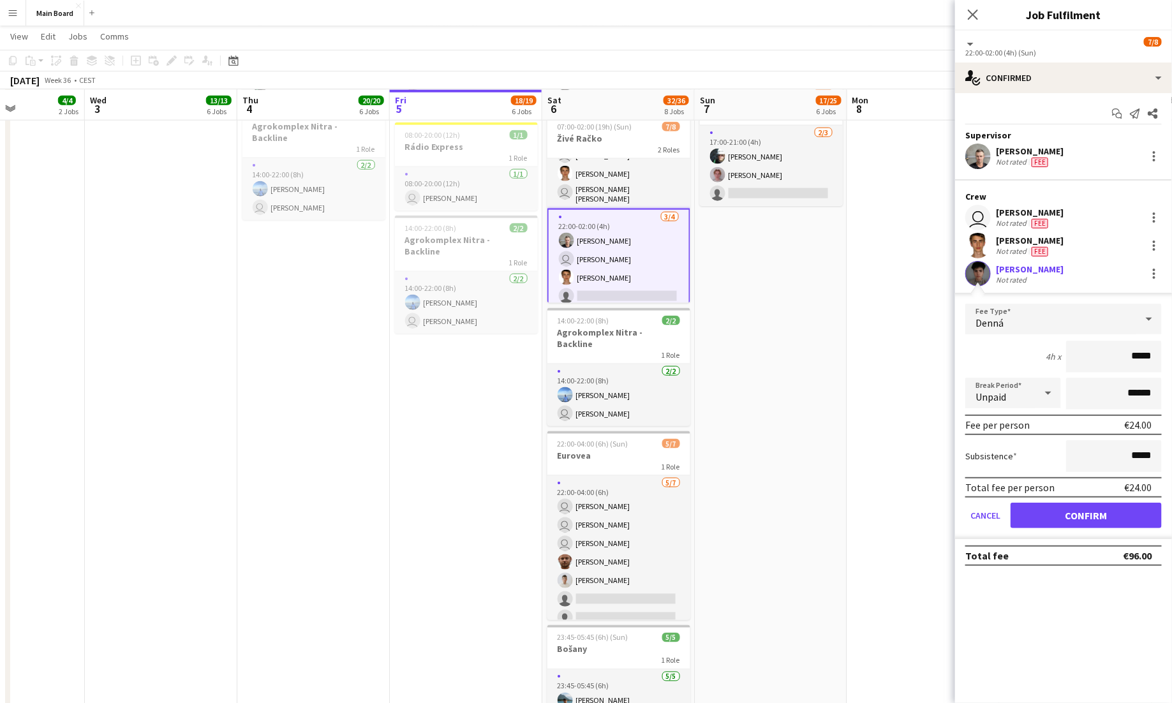
click at [732, 318] on div "Denná" at bounding box center [1050, 319] width 171 height 31
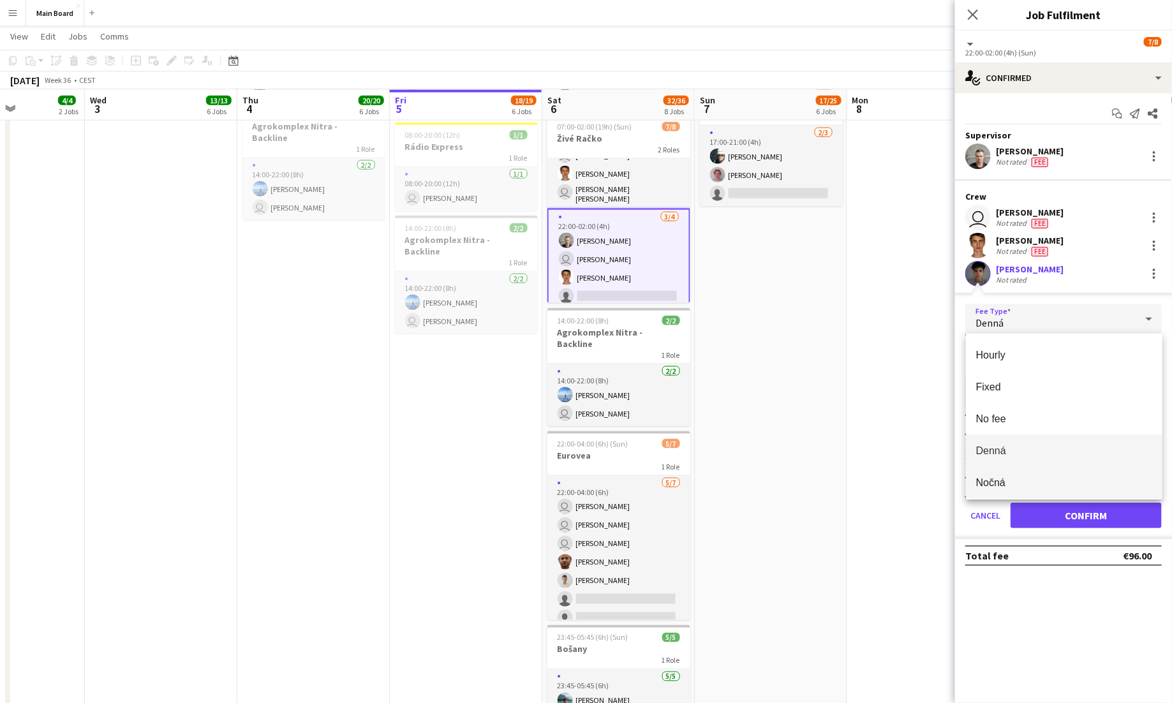
click at [732, 479] on span "Nočná" at bounding box center [1064, 483] width 176 height 12
type input "*****"
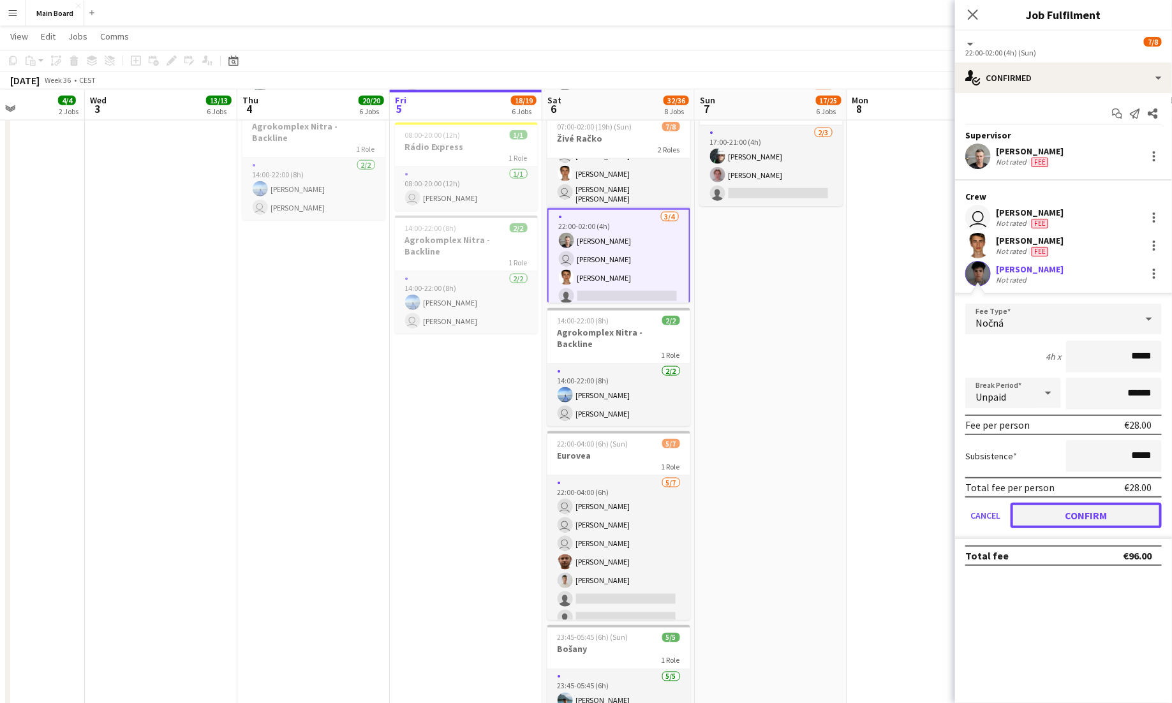
click at [732, 524] on button "Confirm" at bounding box center [1086, 516] width 151 height 26
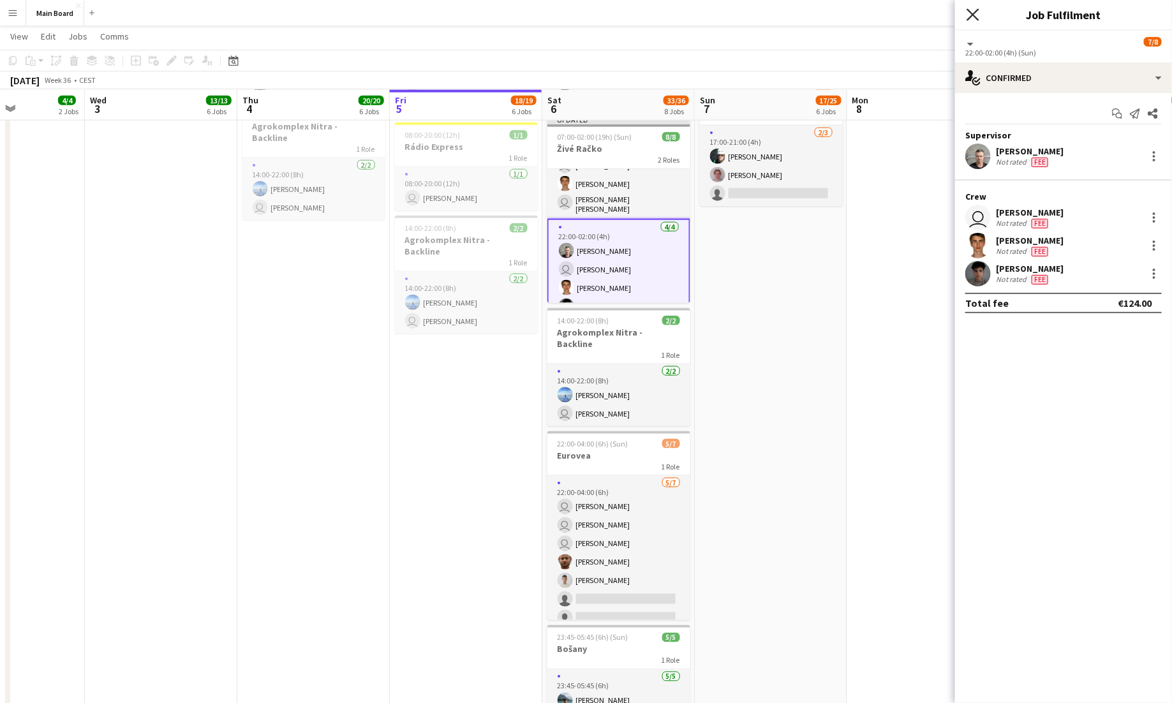
click at [732, 19] on icon at bounding box center [973, 14] width 12 height 12
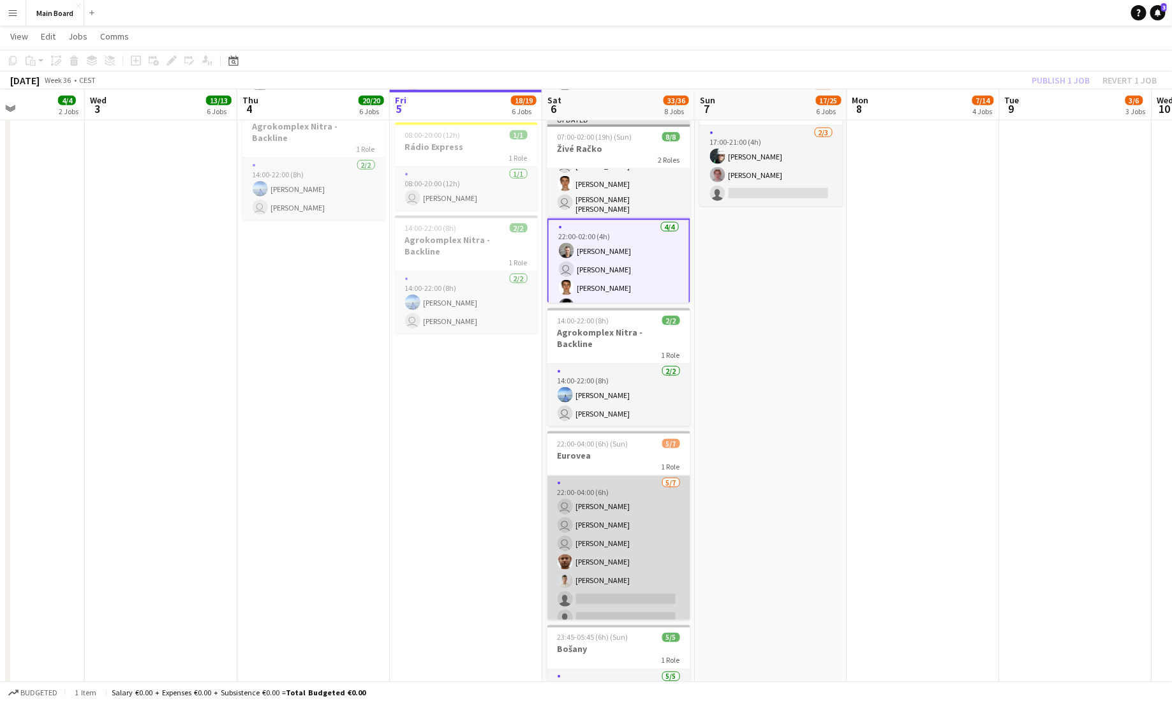
click at [637, 577] on app-card-role "[DATE] 22:00-04:00 (6h) user [PERSON_NAME] user [PERSON_NAME] user [PERSON_NAME…" at bounding box center [618, 553] width 143 height 154
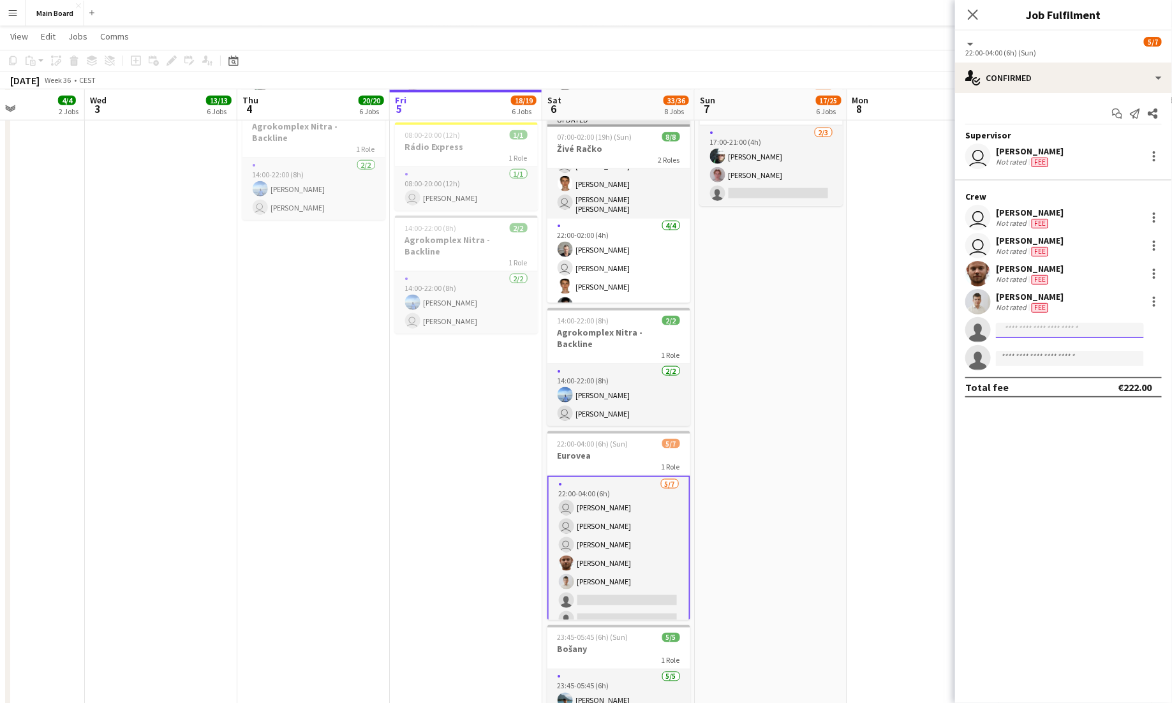
click at [732, 330] on input at bounding box center [1070, 330] width 148 height 15
type input "***"
click at [732, 351] on span "[PERSON_NAME] [PERSON_NAME]" at bounding box center [1050, 348] width 88 height 11
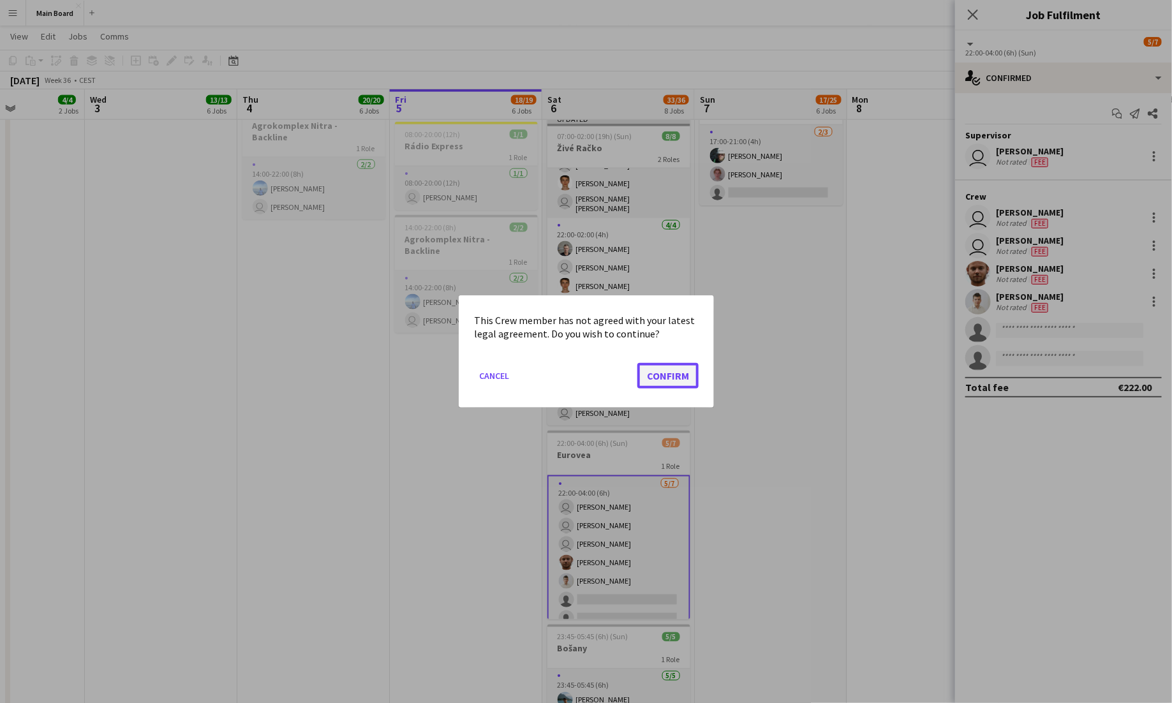
click at [693, 377] on button "Confirm" at bounding box center [667, 376] width 61 height 26
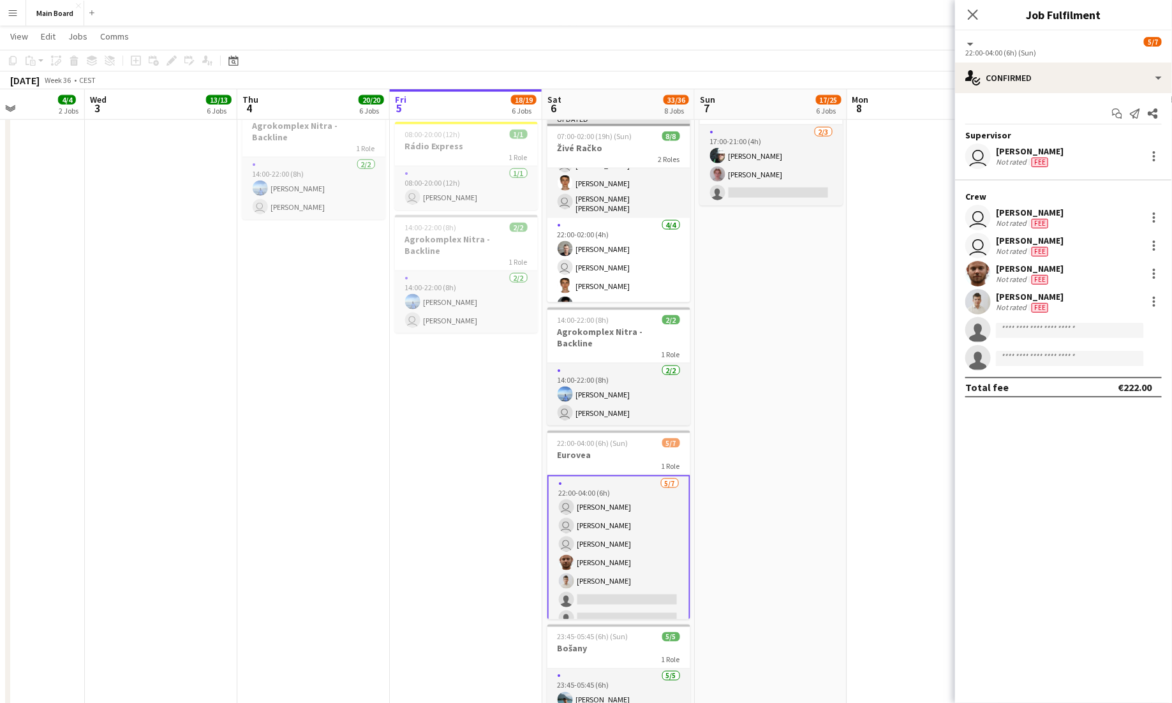
scroll to position [715, 0]
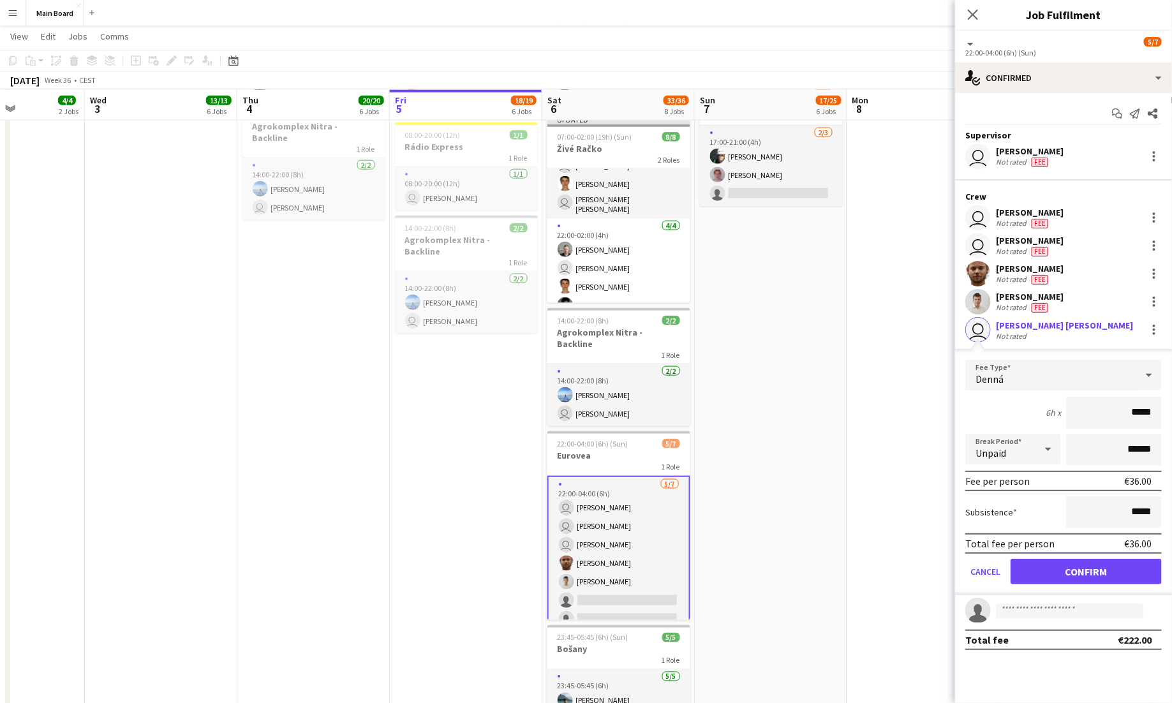
click at [732, 374] on div "Denná" at bounding box center [1050, 375] width 171 height 31
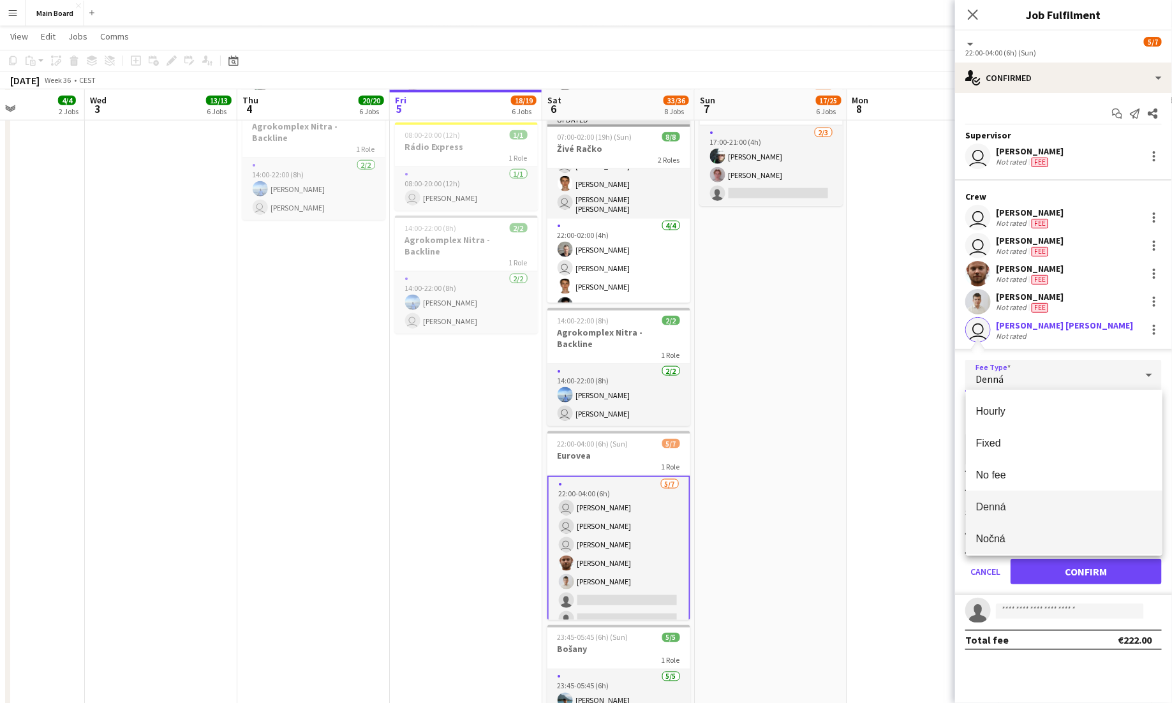
click at [732, 540] on span "Nočná" at bounding box center [1064, 539] width 176 height 12
type input "*****"
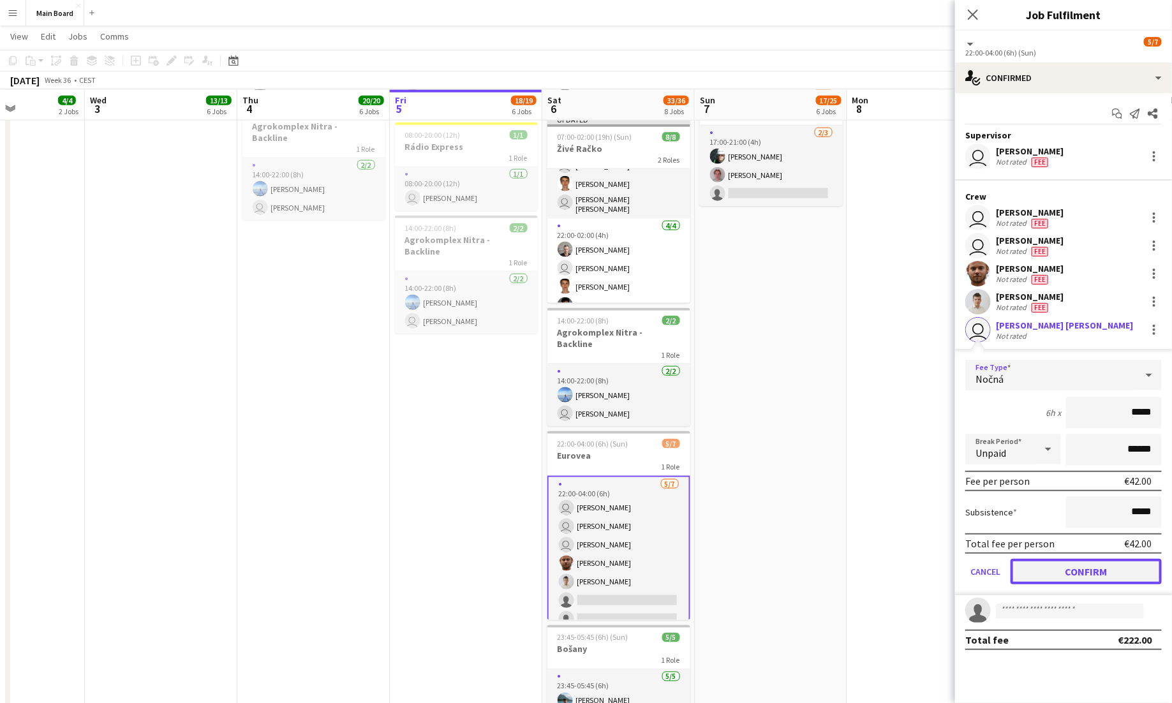
click at [732, 571] on button "Confirm" at bounding box center [1086, 572] width 151 height 26
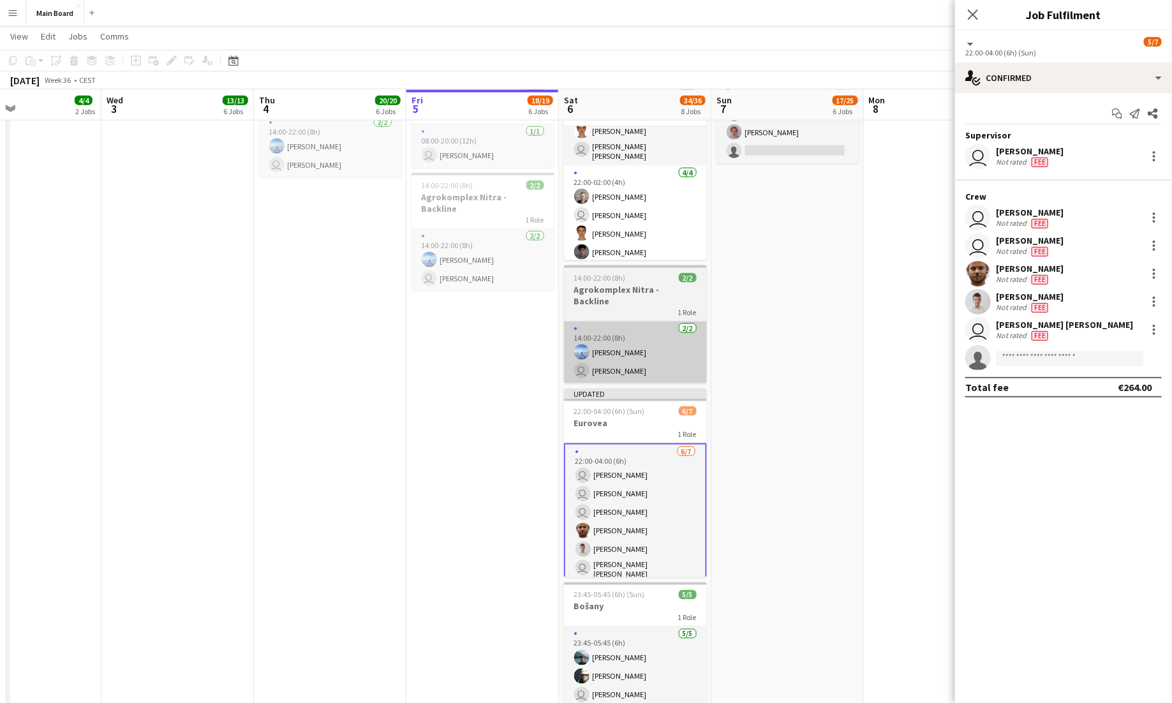
scroll to position [22, 0]
